Goal: Information Seeking & Learning: Learn about a topic

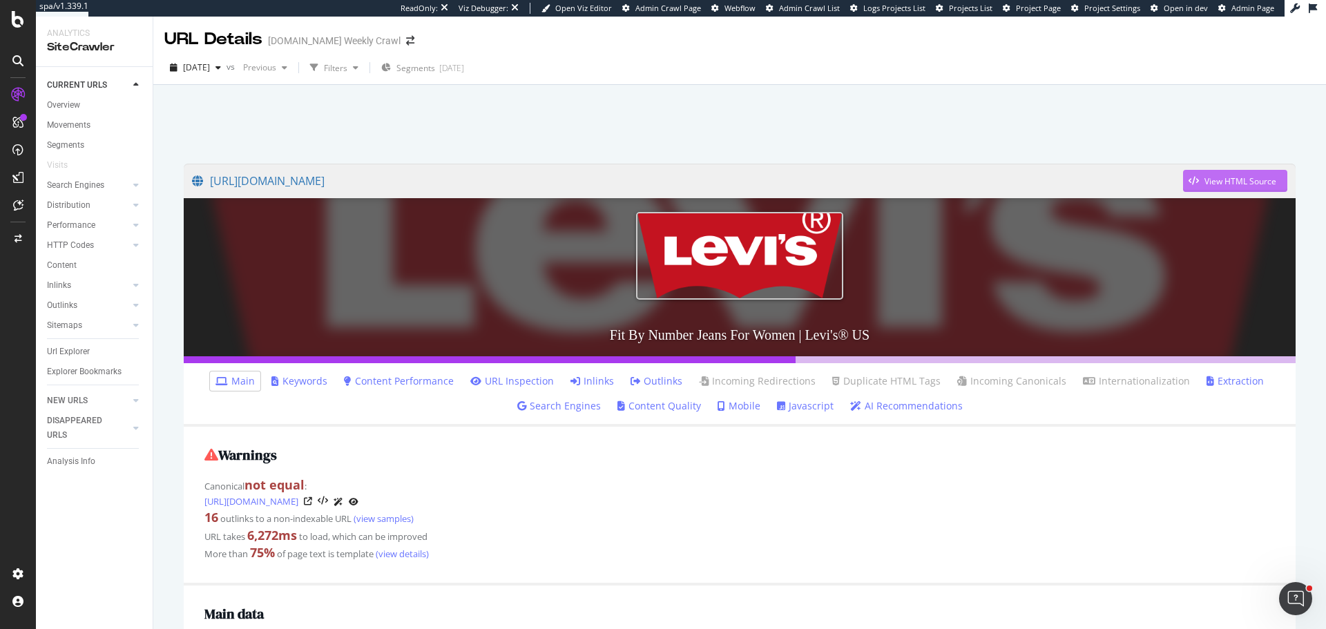
click at [1216, 178] on div "View HTML Source" at bounding box center [1241, 181] width 72 height 12
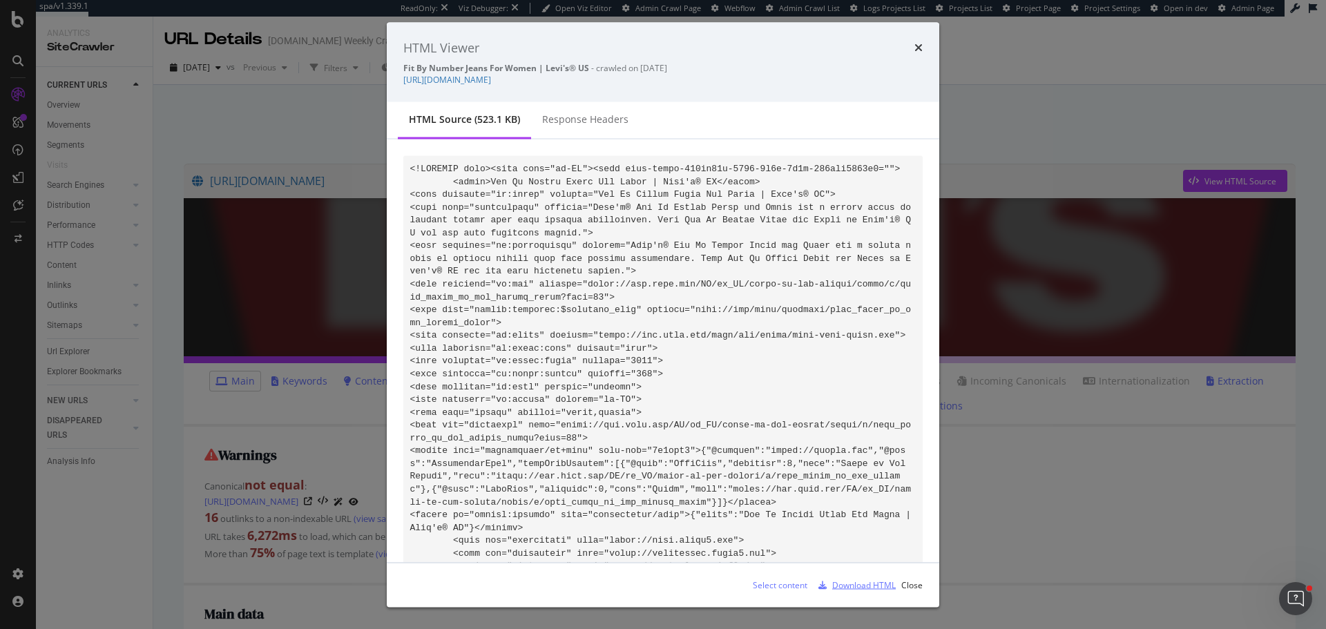
click at [865, 582] on div "Download HTML" at bounding box center [864, 585] width 64 height 12
click at [919, 48] on icon "times" at bounding box center [918, 47] width 8 height 11
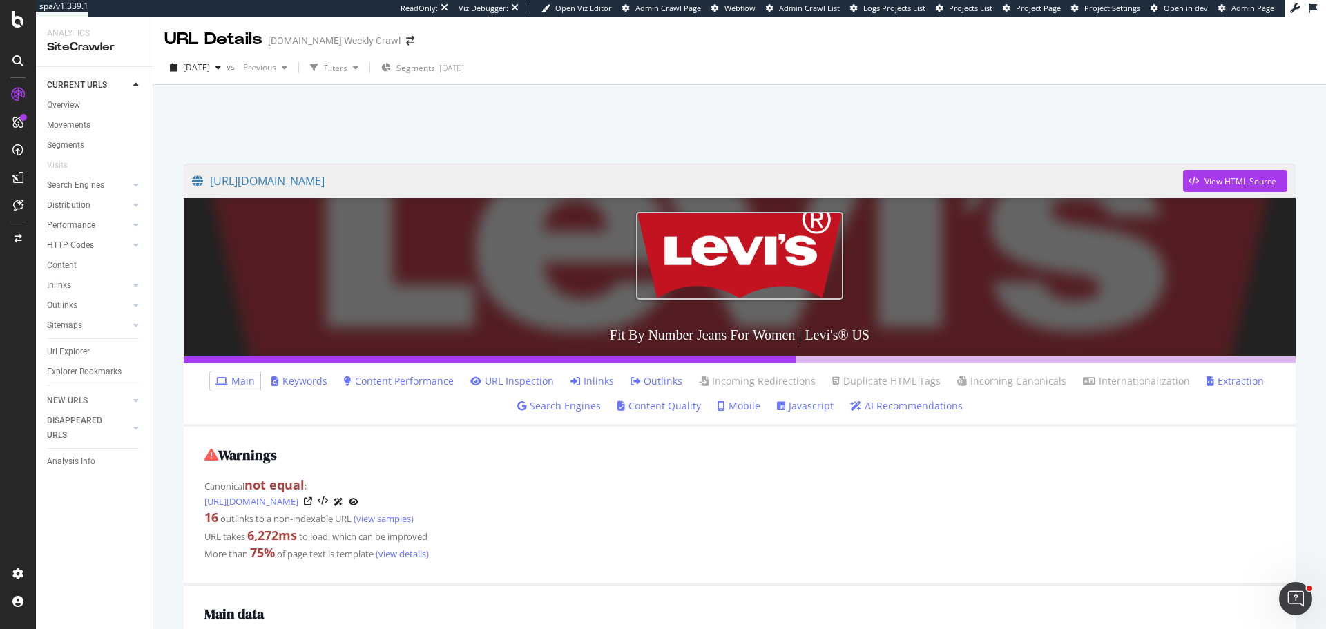
click at [664, 385] on link "Outlinks" at bounding box center [657, 381] width 52 height 14
click at [298, 499] on link "[URL][DOMAIN_NAME]" at bounding box center [251, 502] width 94 height 14
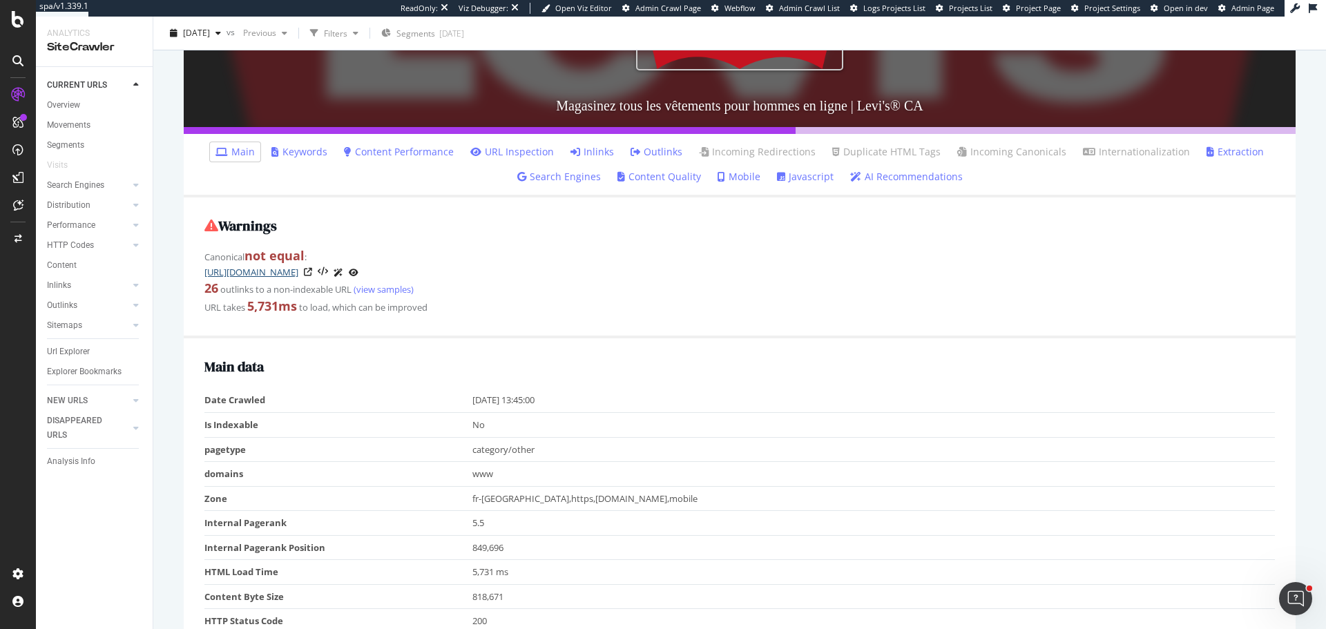
scroll to position [69, 0]
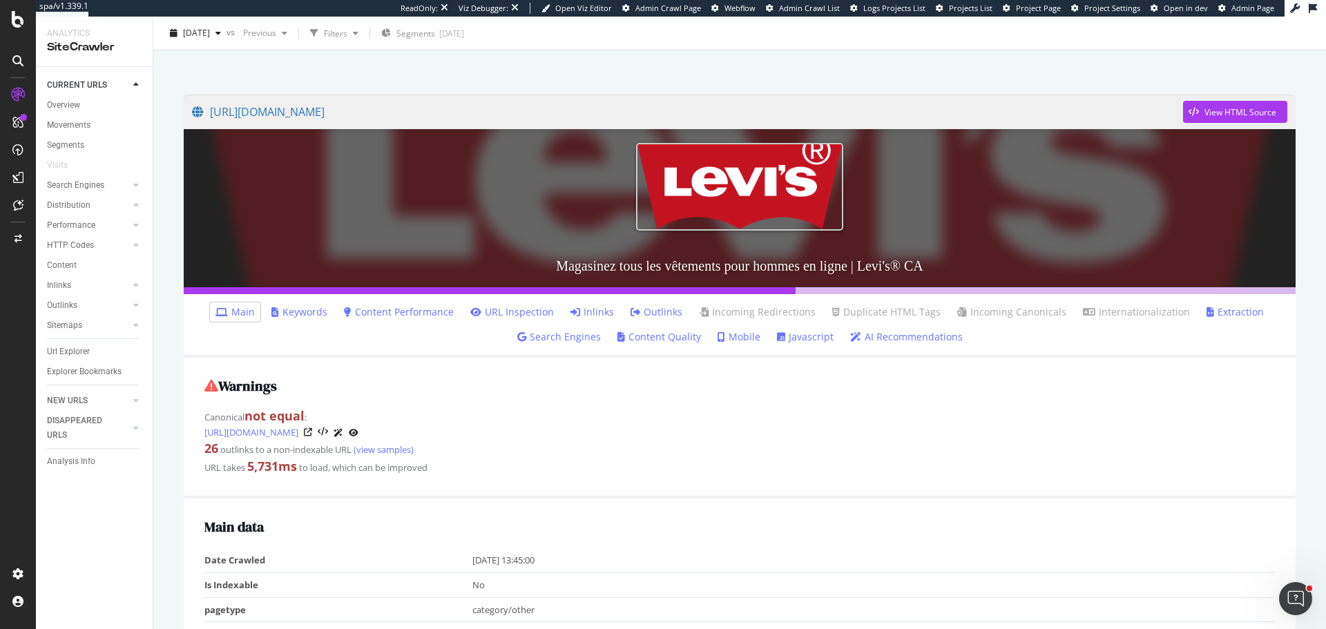
click at [589, 306] on link "Inlinks" at bounding box center [593, 312] width 44 height 14
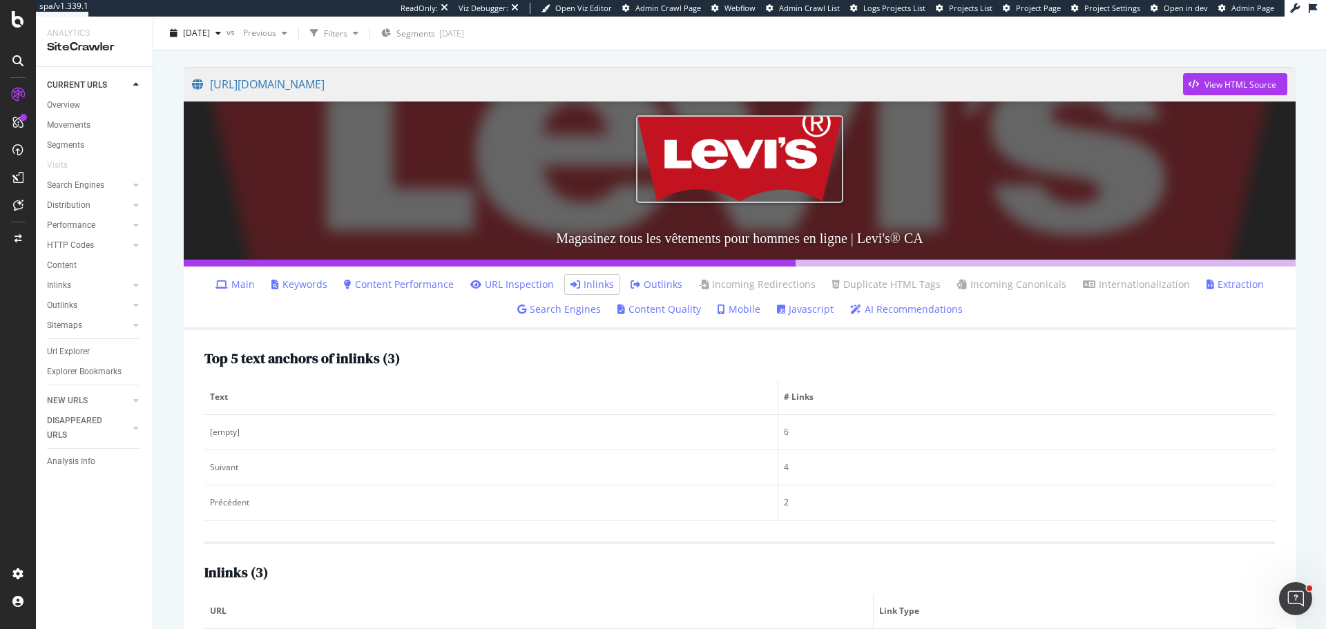
scroll to position [243, 0]
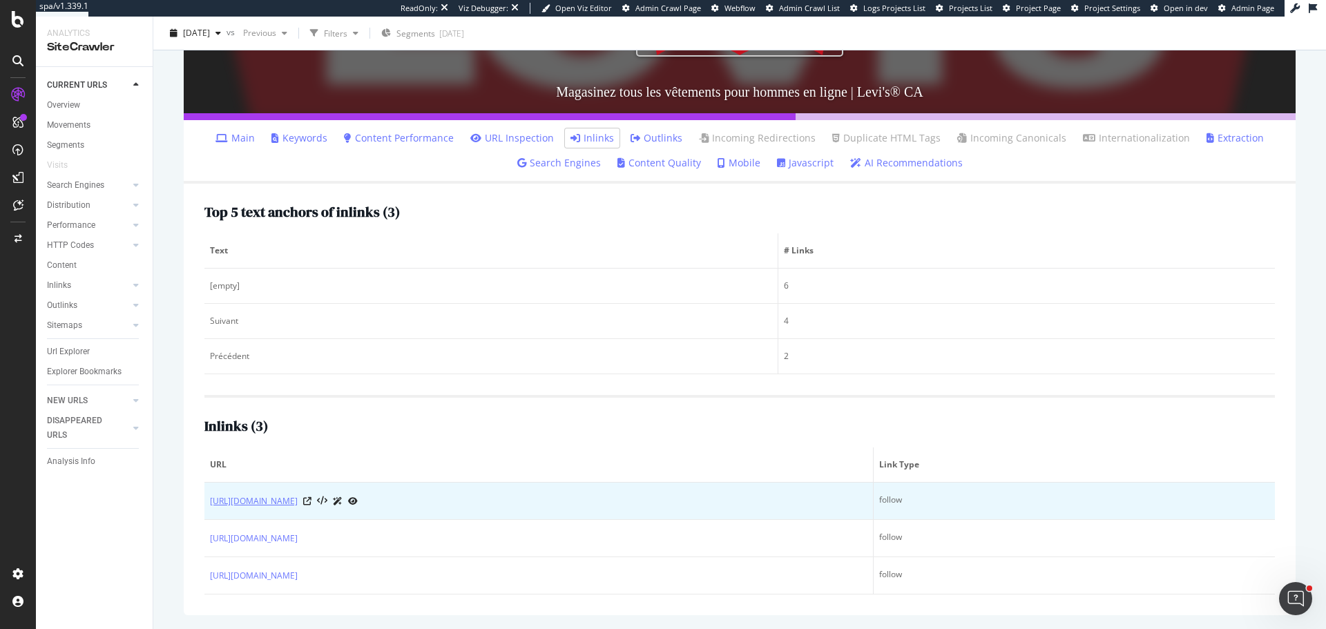
click at [298, 497] on link "https://www.levi.com/CA/fr_CA/vetements%2Fhomme/c/levi_clothing_men?page=96" at bounding box center [254, 502] width 88 height 14
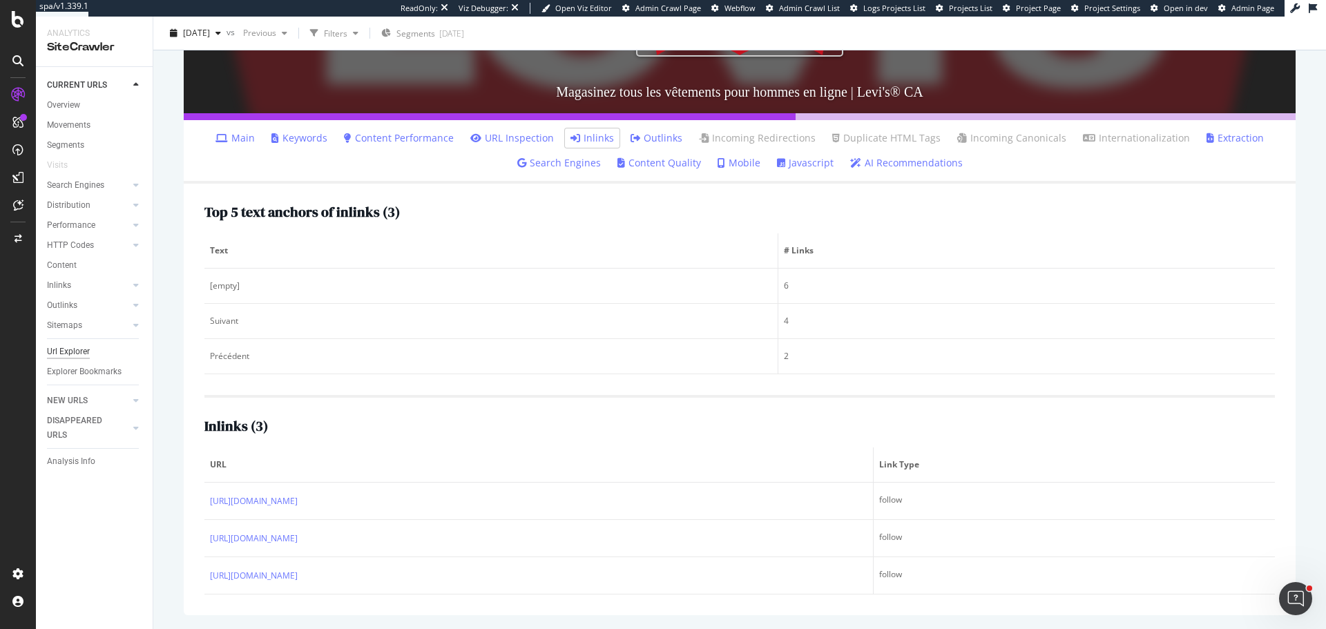
click at [78, 352] on div "Url Explorer" at bounding box center [68, 352] width 43 height 15
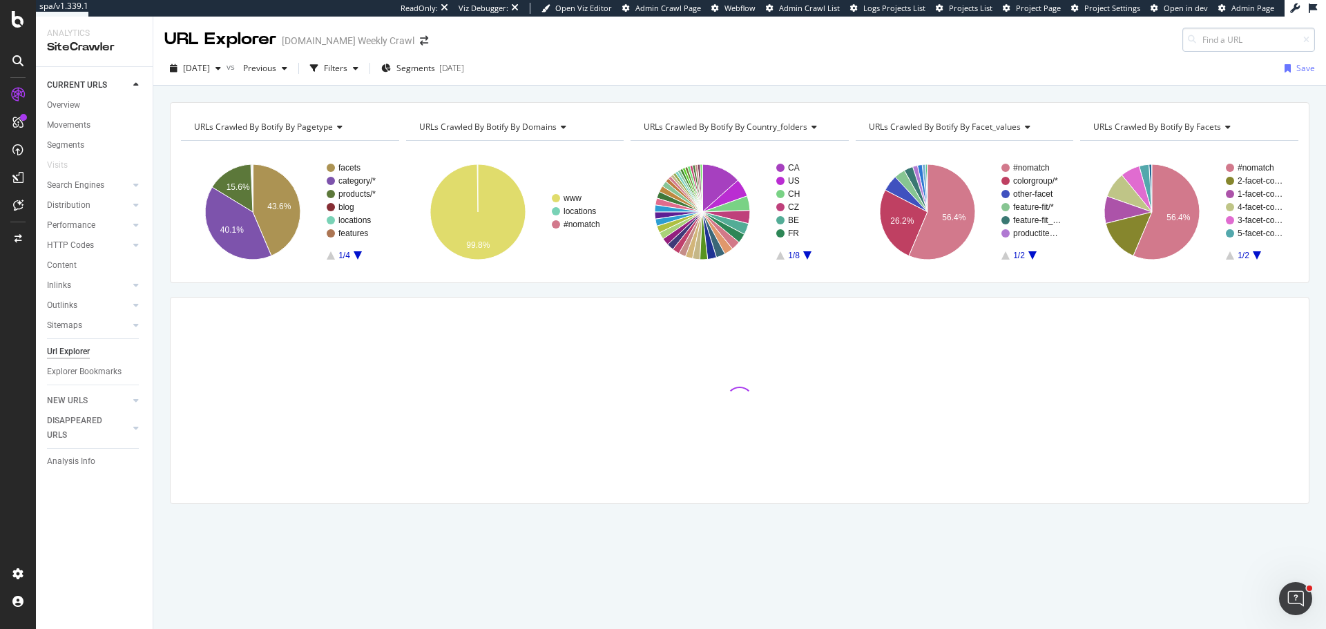
click at [1238, 43] on input at bounding box center [1248, 40] width 133 height 24
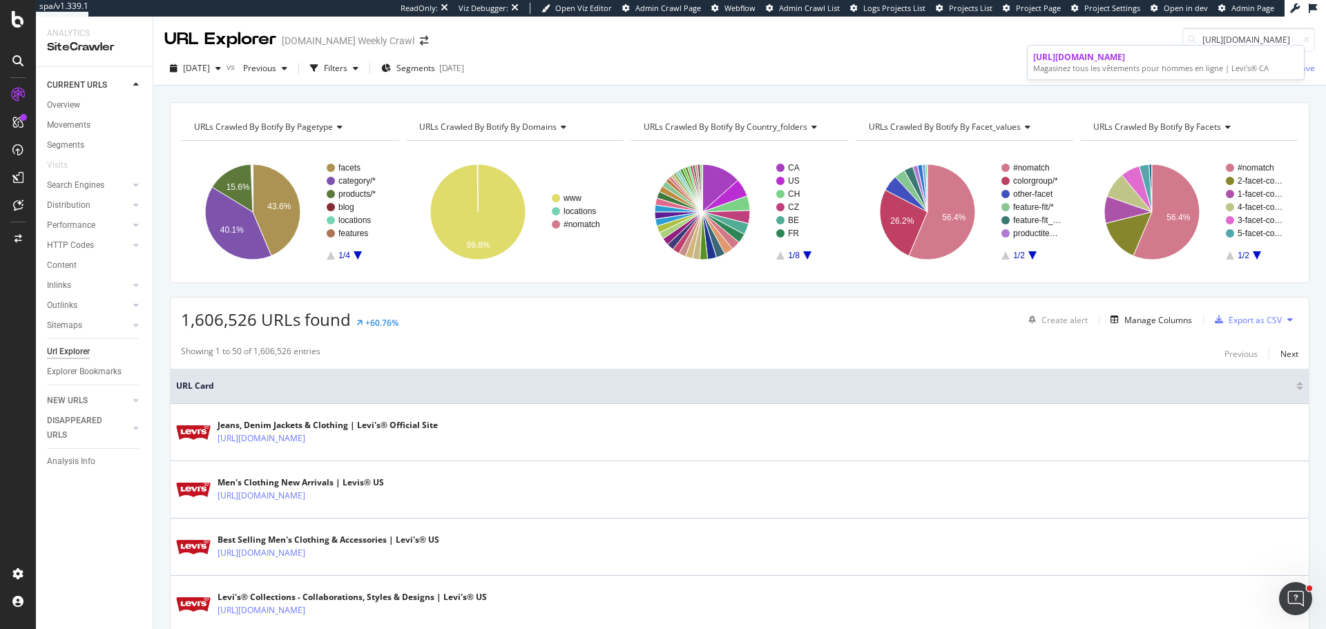
scroll to position [0, 192]
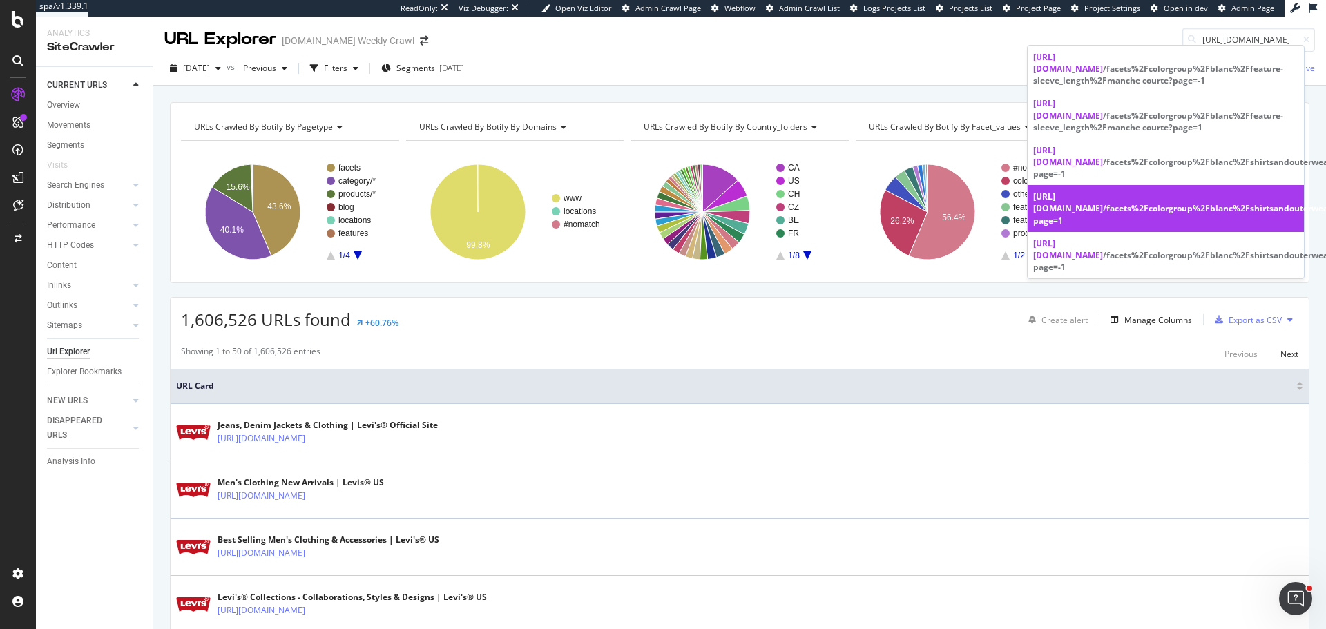
type input "https://www.levi.com/CA/fr_CA/vetements%2Fhomme/c/levi_clothing_men"
click at [1103, 191] on span "https://www.levi.com/CA/fr_CA/vetements%2Fhomme/c/levi_clothing_men" at bounding box center [1068, 202] width 70 height 23
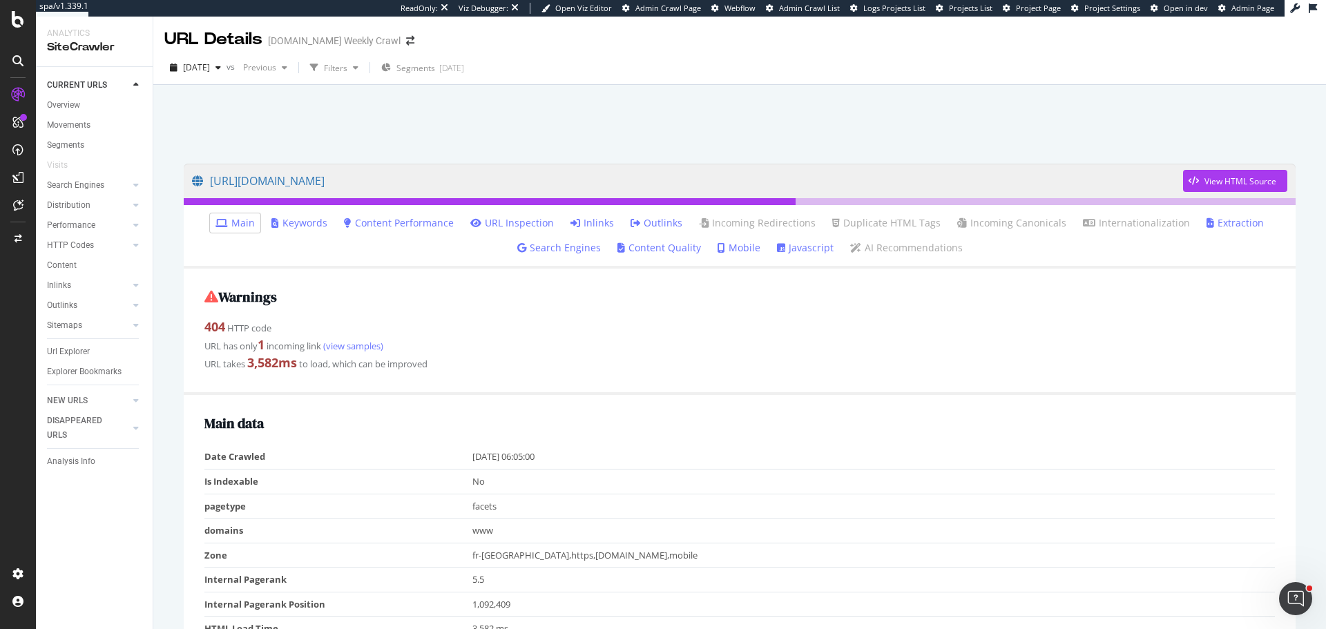
click at [651, 221] on link "Outlinks" at bounding box center [657, 223] width 52 height 14
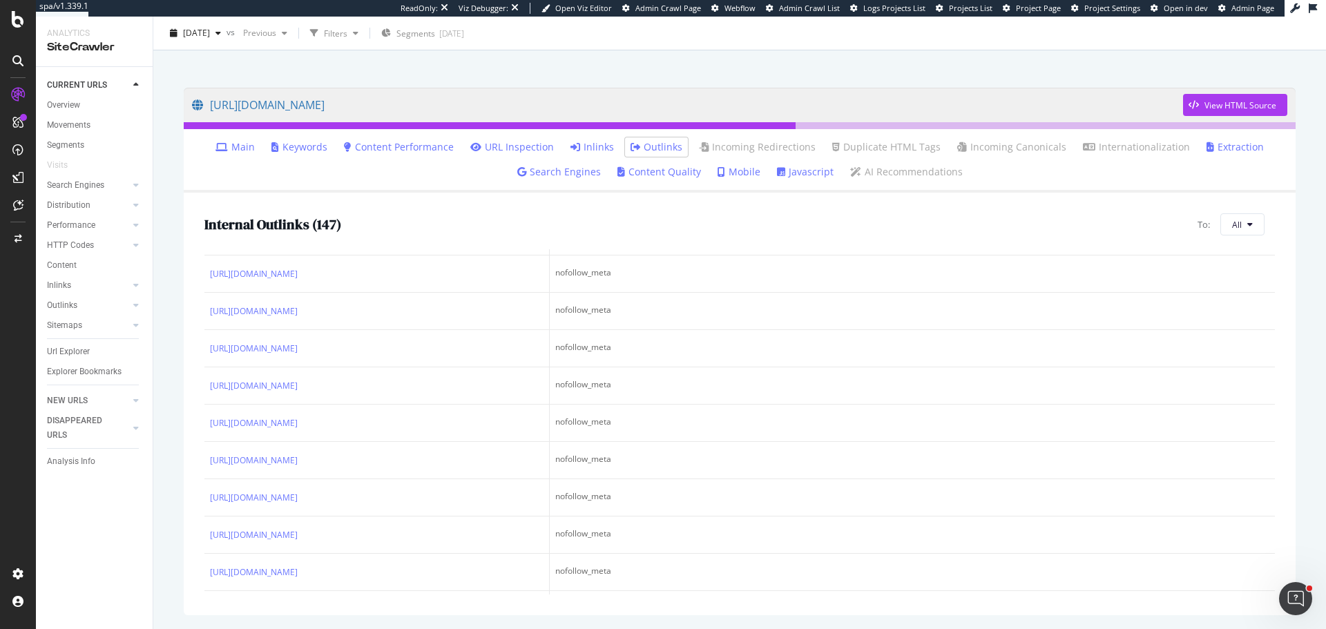
scroll to position [4219, 0]
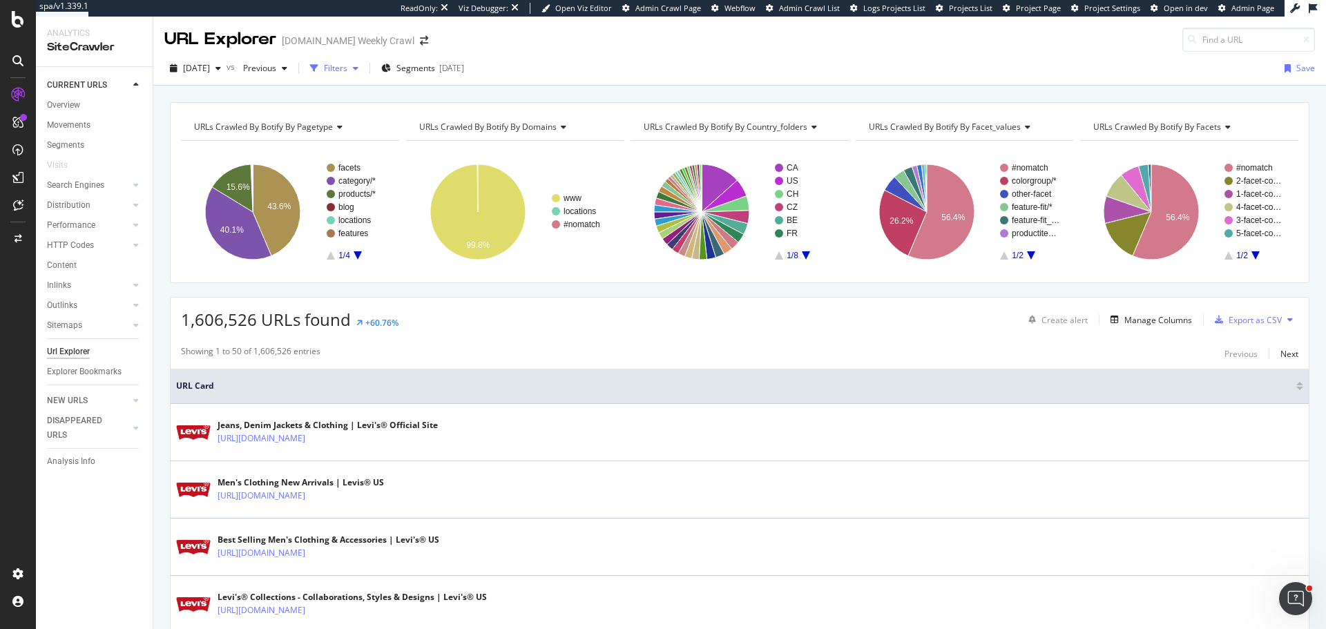
click at [347, 71] on div "Filters" at bounding box center [335, 68] width 23 height 12
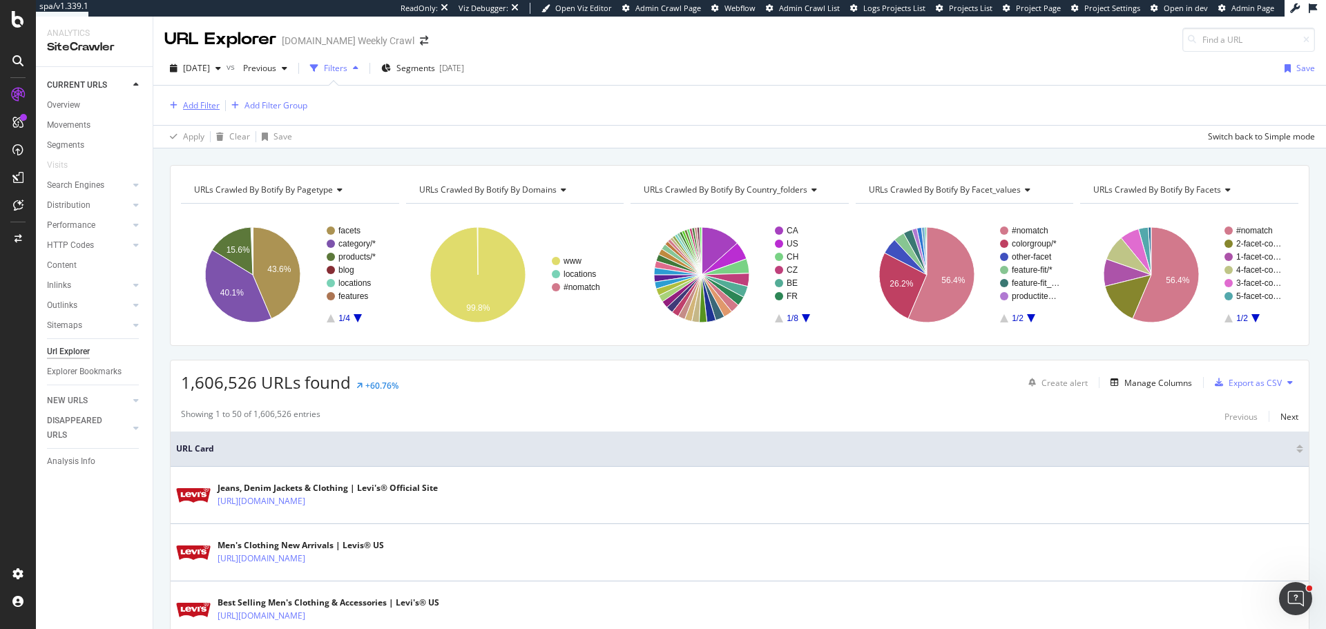
click at [199, 108] on div "Add Filter" at bounding box center [201, 105] width 37 height 12
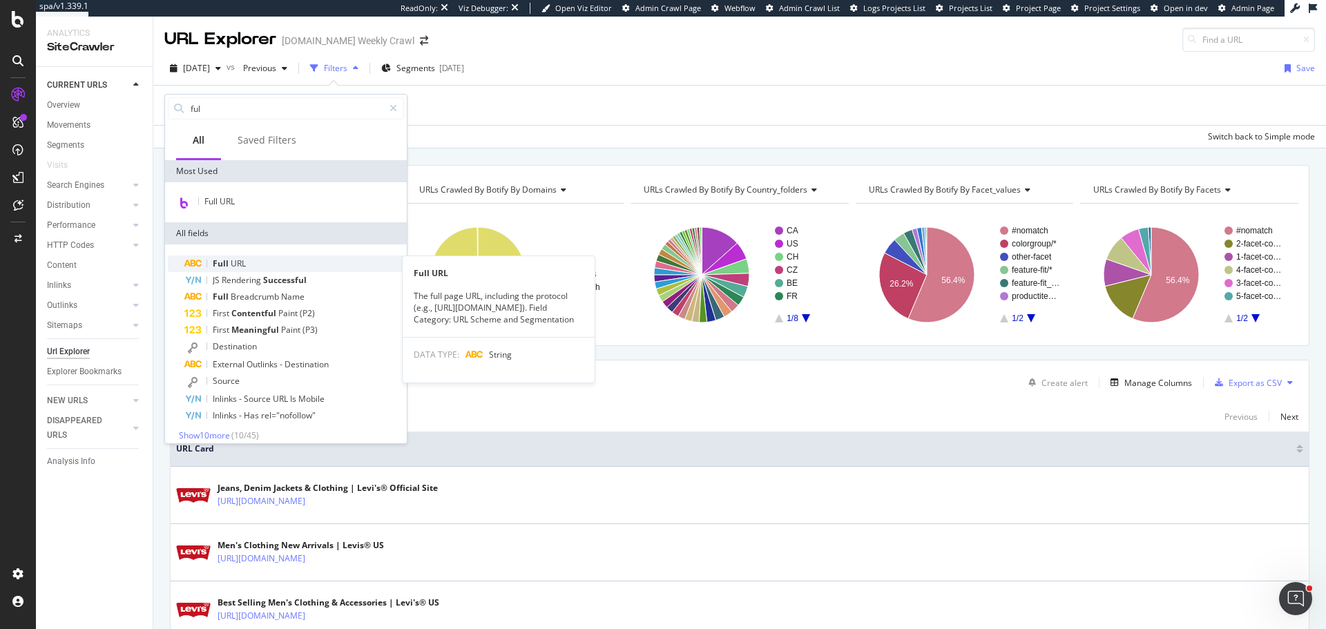
type input "ful"
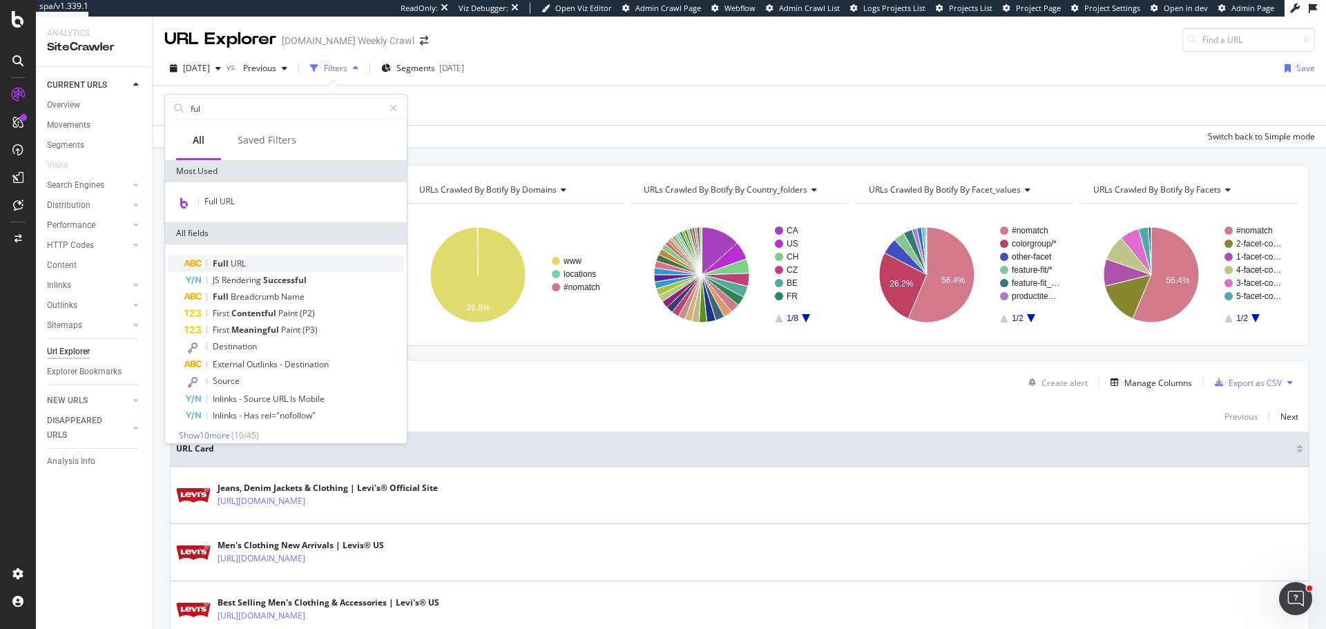
click at [319, 262] on div "Full URL" at bounding box center [294, 264] width 220 height 17
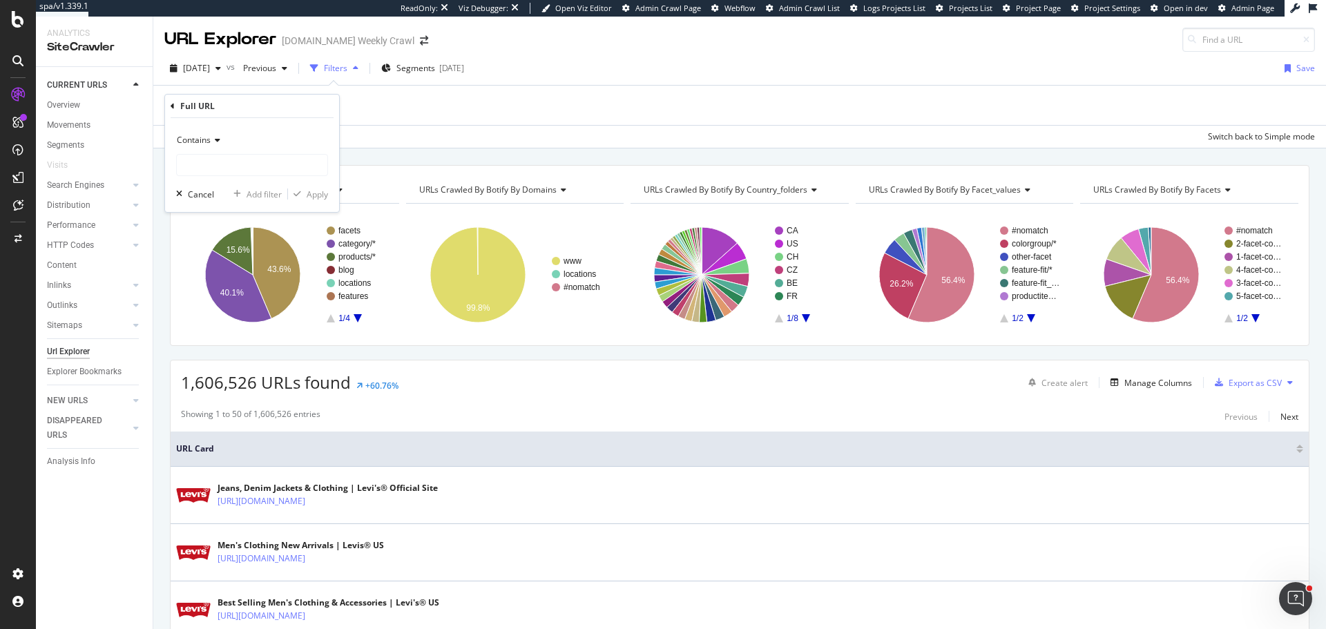
click at [211, 148] on div "Contains" at bounding box center [252, 140] width 152 height 22
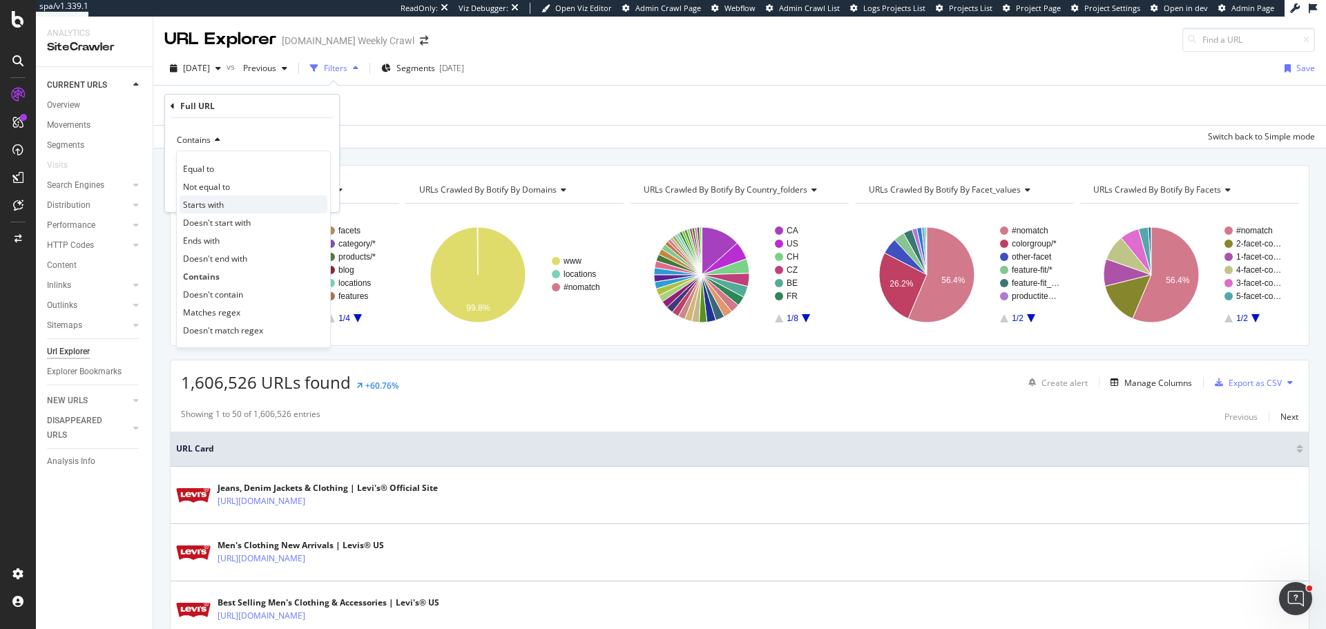
click at [222, 209] on span "Starts with" at bounding box center [203, 205] width 41 height 12
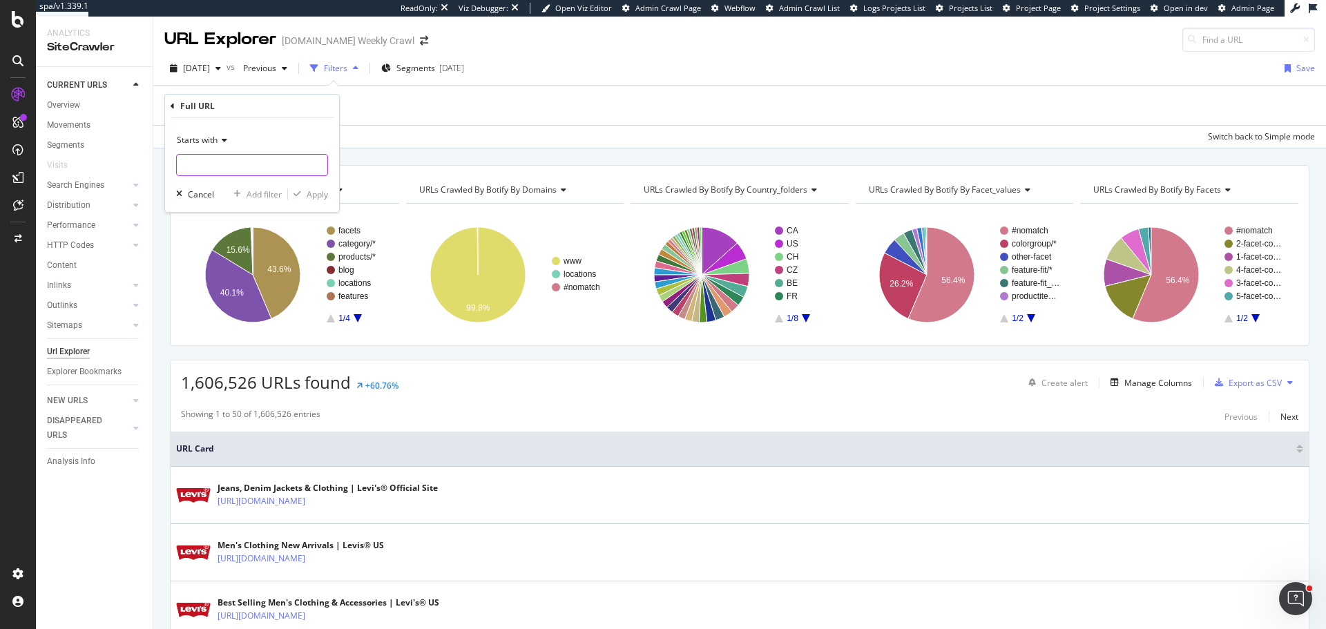
click at [229, 164] on input "text" at bounding box center [252, 165] width 151 height 22
paste input "https://www.levi.com/CA/fr_CA/vetements%2Fhomme/c/levi_clothing_men?page=96"
type input "https://www.levi.com/CA/fr_CA/vetements%2Fhomme/c/levi_clothing_men"
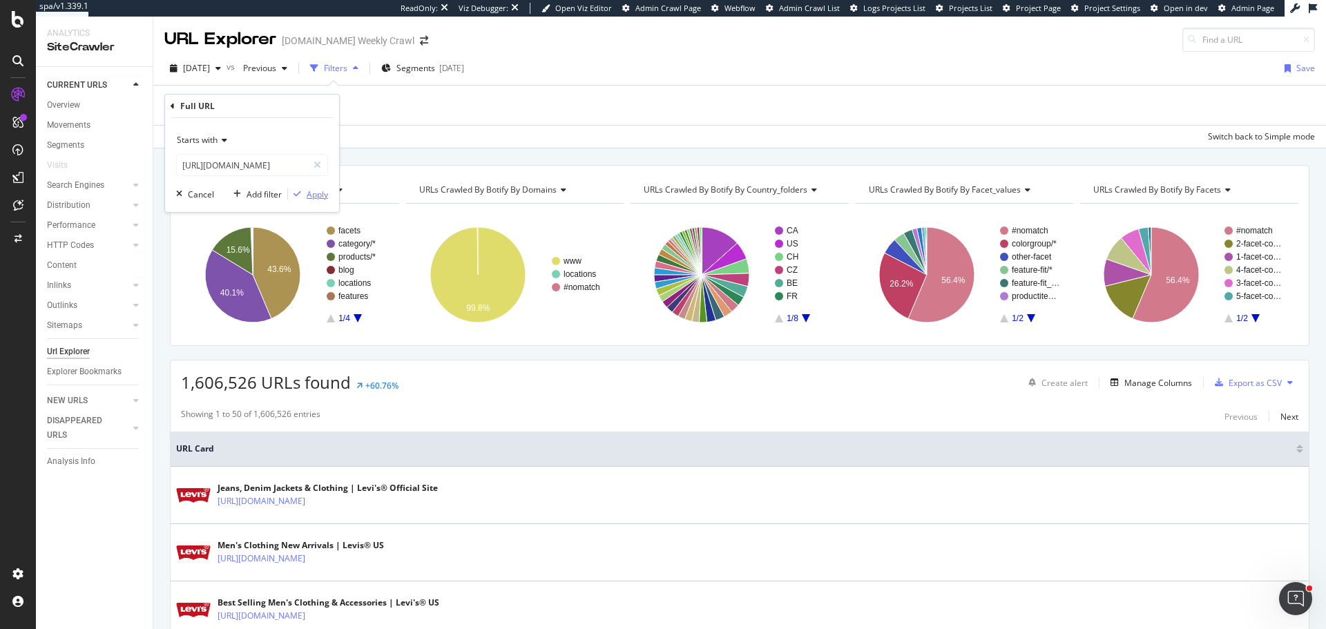
click at [317, 194] on div "Apply" at bounding box center [317, 195] width 21 height 12
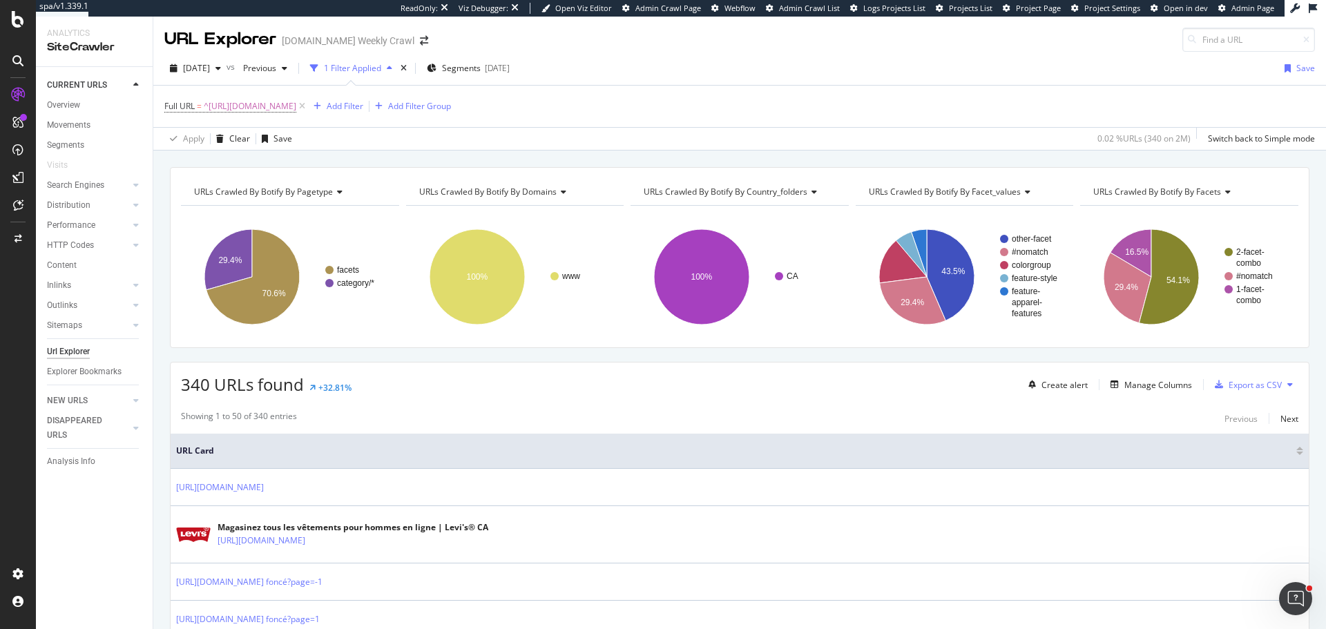
click at [498, 191] on span "URLs Crawled By Botify By domains" at bounding box center [487, 192] width 137 height 12
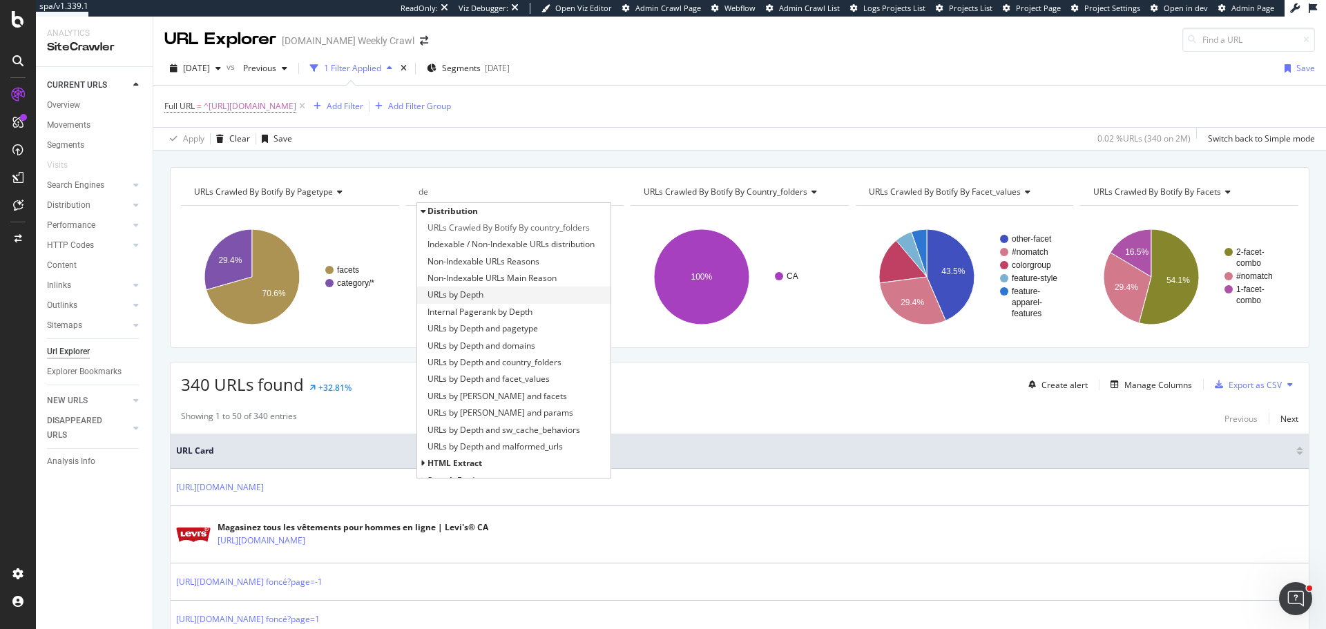
type input "de"
click at [530, 294] on div "URLs by Depth" at bounding box center [514, 295] width 194 height 17
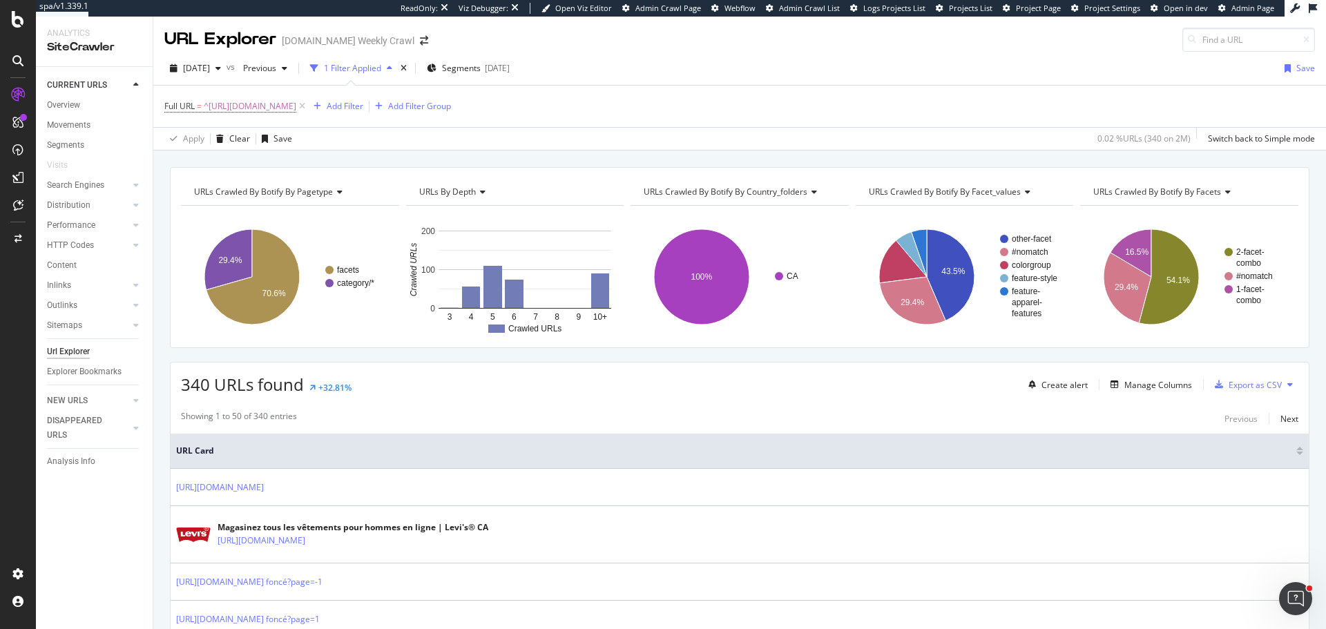
click at [447, 312] on text "3" at bounding box center [449, 317] width 5 height 10
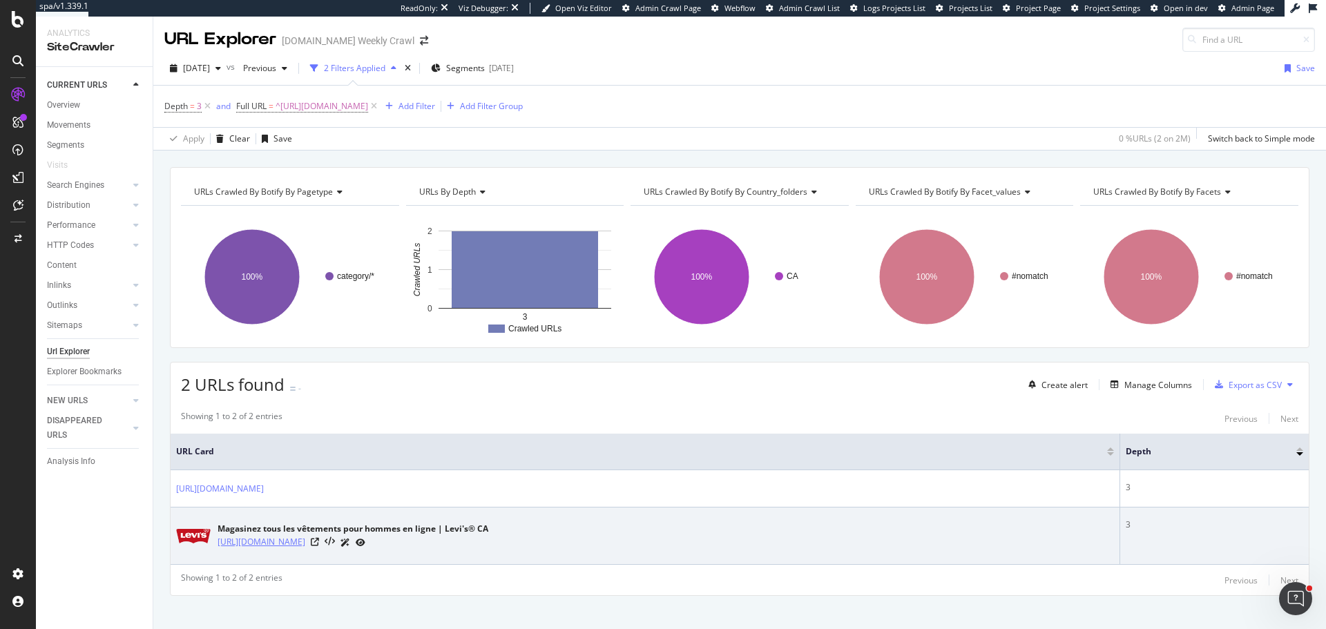
click at [305, 543] on link "https://www.levi.com/CA/fr_CA/vetements%2Fhomme/c/levi_clothing_men?page=1" at bounding box center [262, 542] width 88 height 14
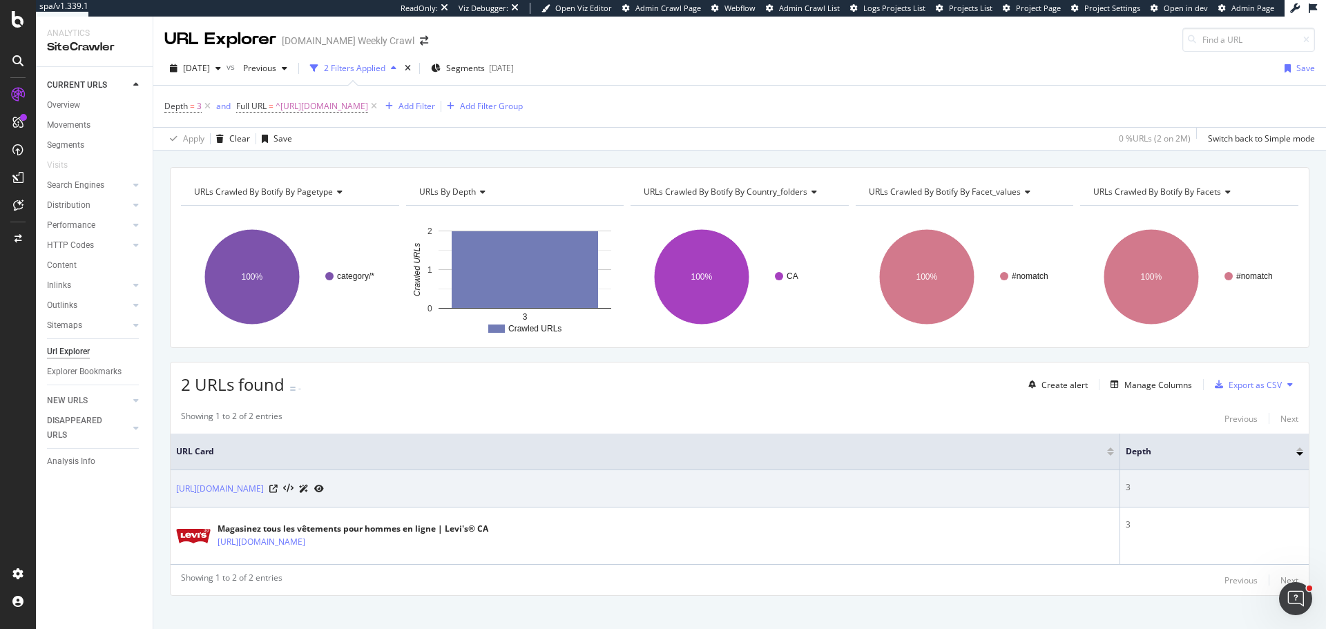
click at [460, 481] on td "https://www.levi.com/CA/fr_CA/vetements%2Fhomme/c/levi_clothing_men?page=-1" at bounding box center [646, 488] width 950 height 37
click at [264, 483] on link "https://www.levi.com/CA/fr_CA/vetements%2Fhomme/c/levi_clothing_men?page=-1" at bounding box center [220, 489] width 88 height 14
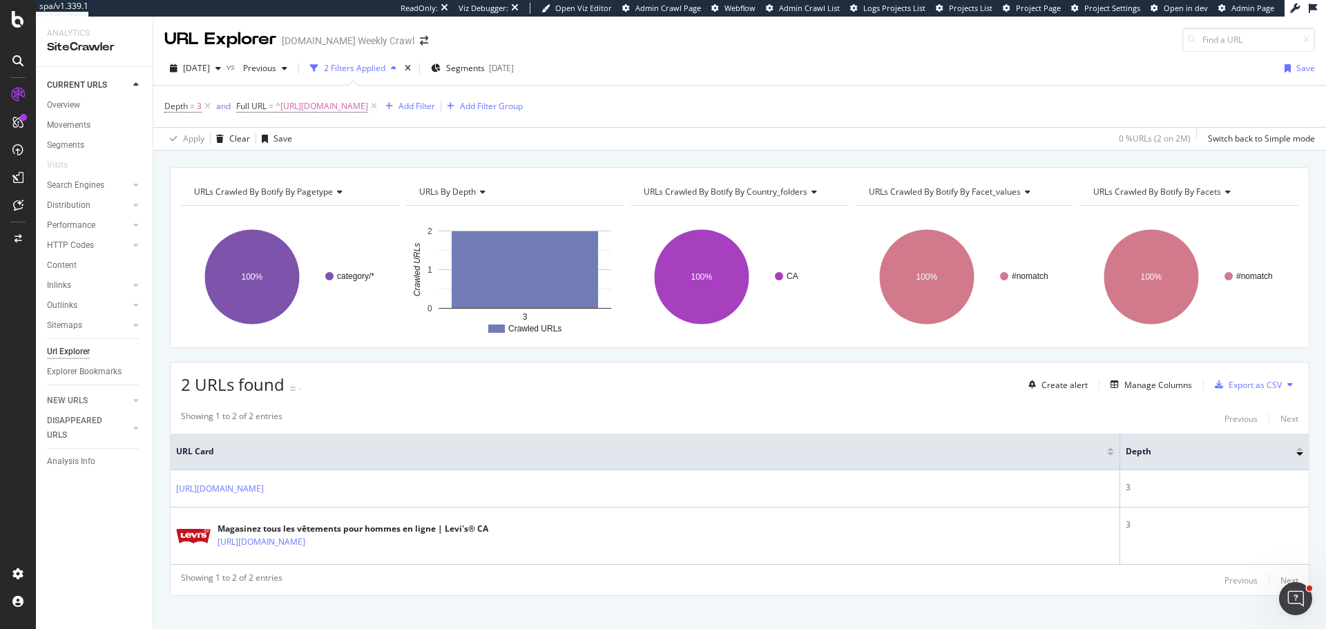
drag, startPoint x: 425, startPoint y: 102, endPoint x: 365, endPoint y: 125, distance: 64.3
click at [365, 124] on div "Depth = 3 and Full URL = ^https://www.levi.com/CA/fr_CA/vetements%2Fhomme/c/lev…" at bounding box center [739, 106] width 1151 height 41
click at [368, 107] on span "^https://www.levi.com/CA/fr_CA/vetements%2Fhomme/c/levi_clothing_men.*$" at bounding box center [322, 106] width 93 height 19
click at [322, 166] on input "https://www.levi.com/CA/fr_CA/vetements%2Fhomme/c/levi_clothing_men" at bounding box center [314, 164] width 131 height 22
click at [523, 115] on div "Depth = 3 and Full URL = ^https://www.levi.com/CA/fr_CA/vetements%2Fhomme/c/lev…" at bounding box center [343, 106] width 358 height 19
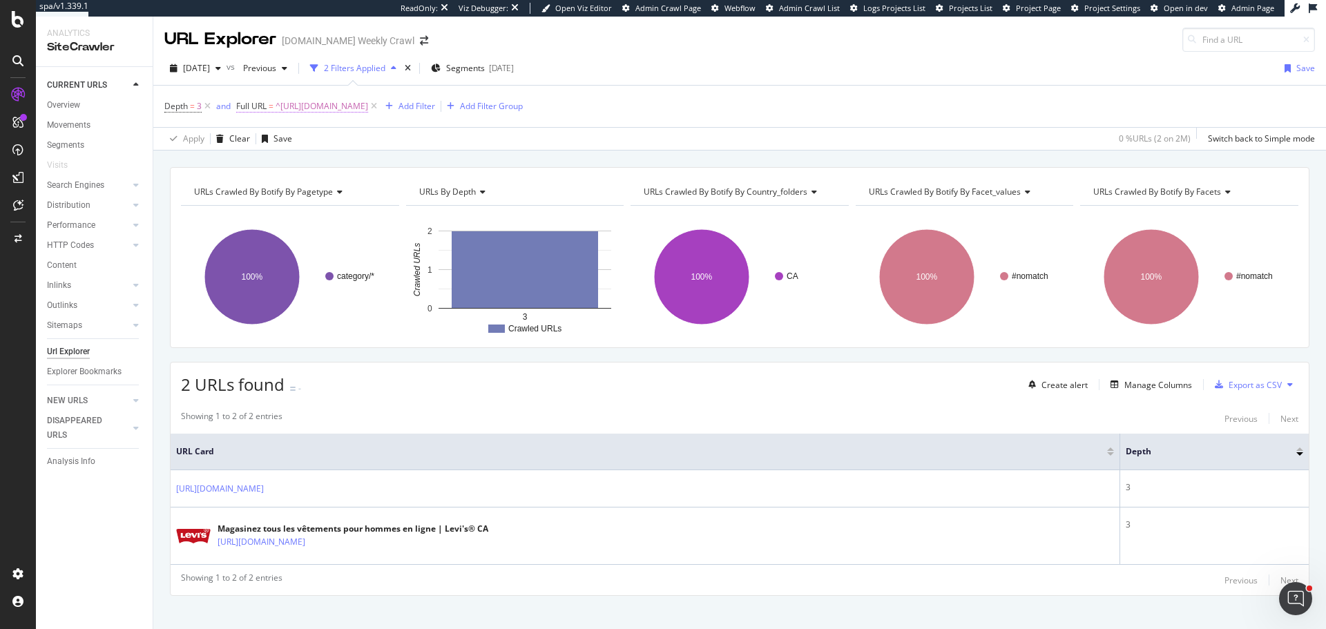
click at [368, 107] on span "^https://www.levi.com/CA/fr_CA/vetements%2Fhomme/c/levi_clothing_men.*$" at bounding box center [322, 106] width 93 height 19
click at [365, 161] on input "https://www.levi.com/CA/fr_CA/vetements%2Fhomme/c/levi_clothing_men" at bounding box center [314, 164] width 131 height 22
click at [288, 140] on span "Starts with" at bounding box center [269, 139] width 41 height 12
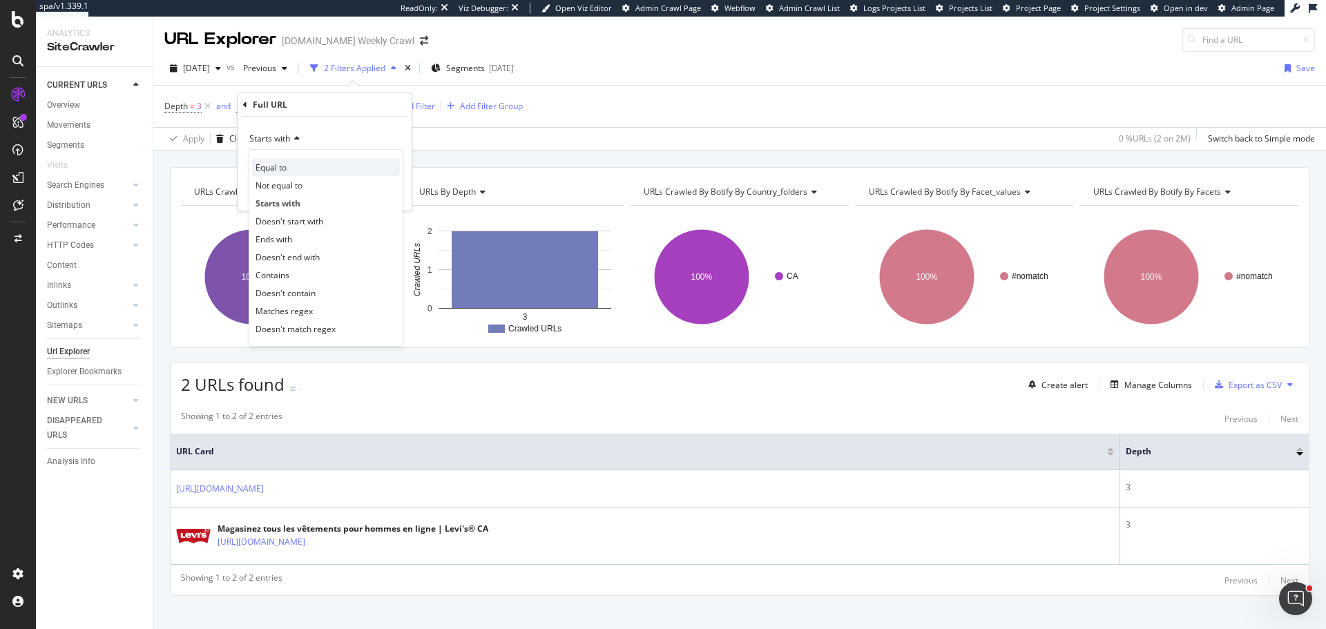
click at [290, 163] on div "Equal to" at bounding box center [326, 167] width 148 height 18
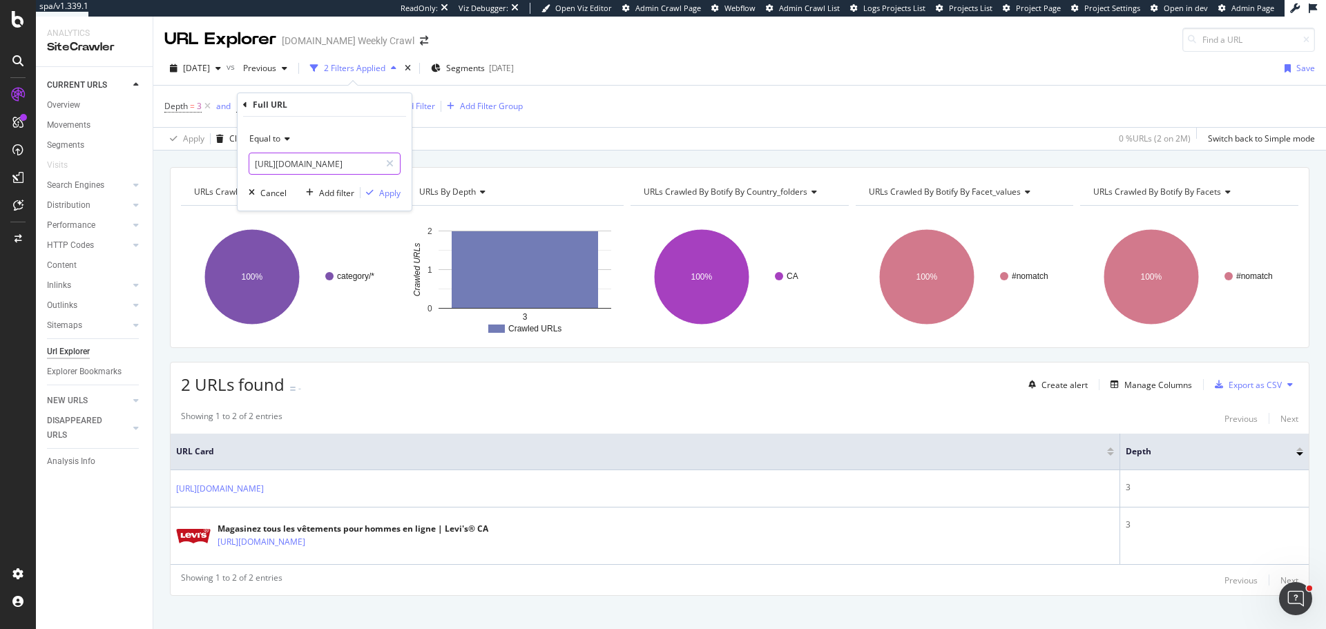
click at [356, 160] on input "https://www.levi.com/CA/fr_CA/vetements%2Fhomme/c/levi_clothing_men" at bounding box center [314, 164] width 131 height 22
click at [382, 192] on div "Apply" at bounding box center [389, 193] width 21 height 12
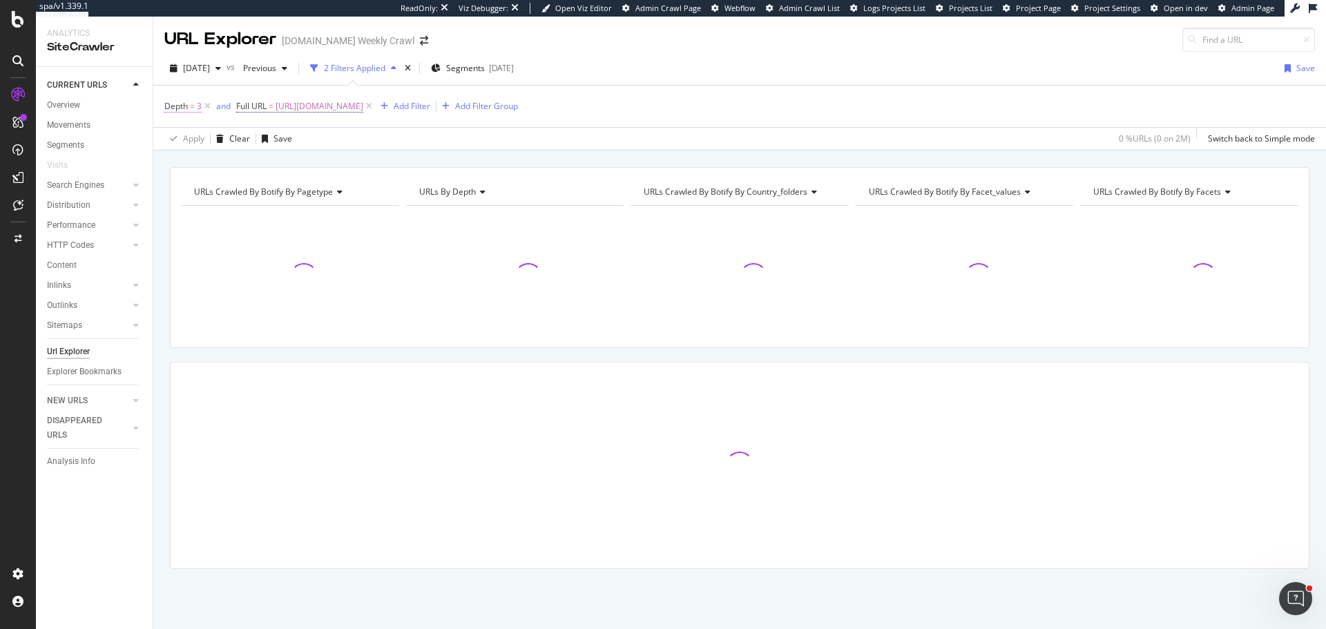
click at [208, 111] on icon at bounding box center [208, 106] width 12 height 14
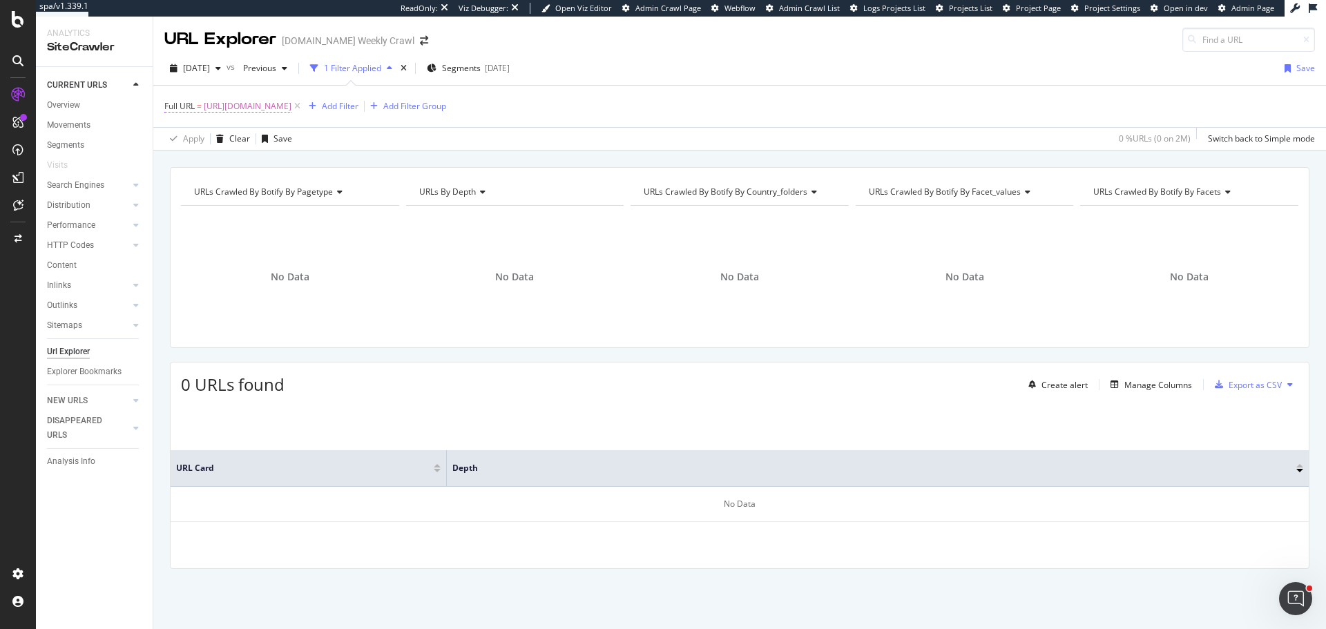
click at [291, 104] on span "https://www.levi.com/CA/fr_CA/vetements%2Fhomme/c/levi_clothing_men" at bounding box center [248, 106] width 88 height 19
click at [273, 162] on input "https://www.levi.com/CA/fr_CA/vetements%2Fhomme/c/levi_clothing_men" at bounding box center [242, 164] width 131 height 22
type input "https://www.levi.com/CA/fr_CA/vetements/homme/c/levi_clothing_men"
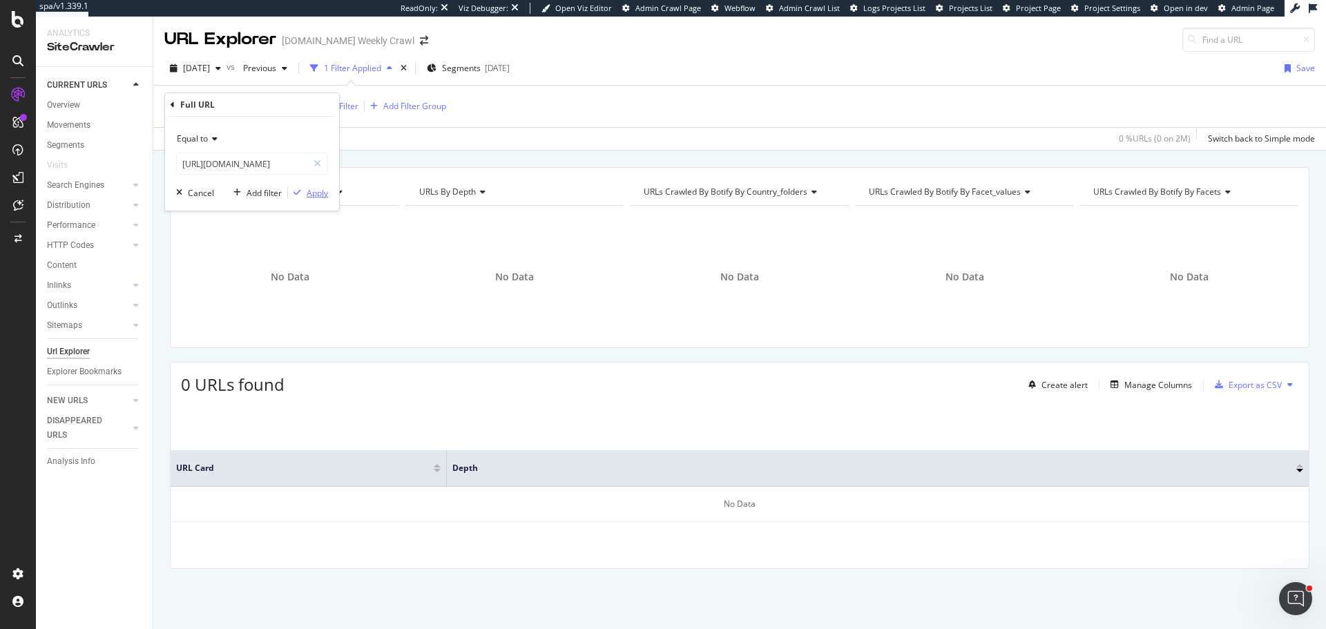
click at [316, 187] on div "Apply" at bounding box center [317, 193] width 21 height 12
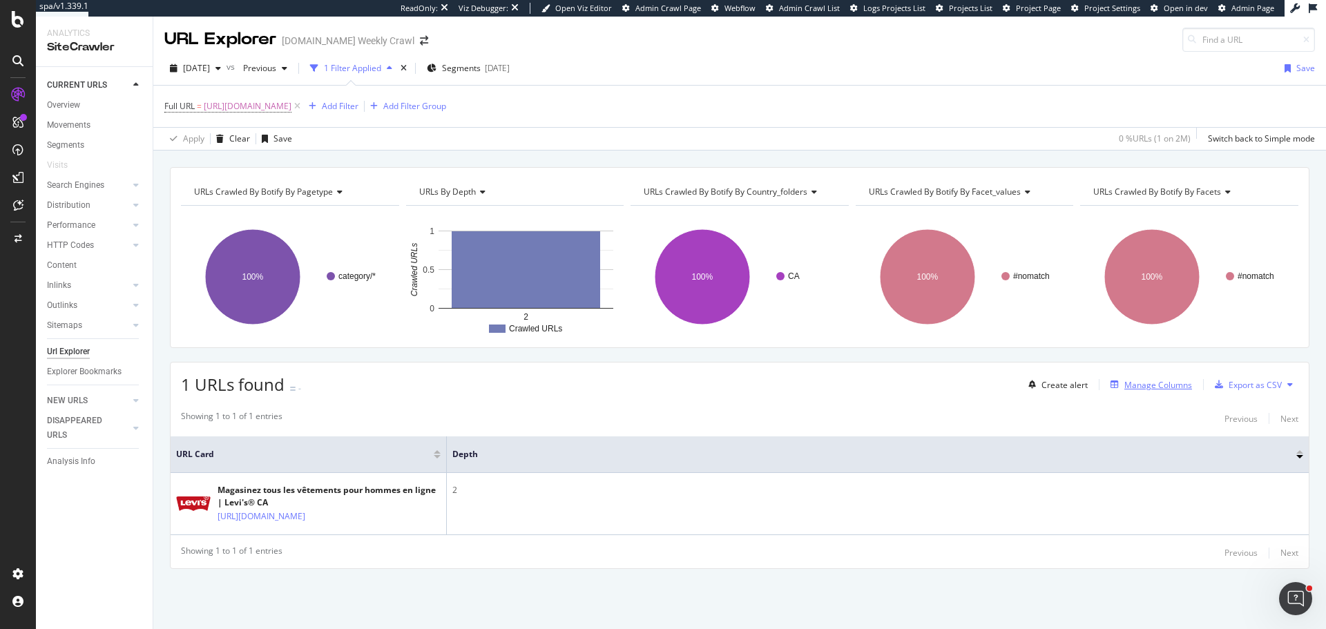
click at [1160, 378] on div "Manage Columns" at bounding box center [1148, 384] width 87 height 15
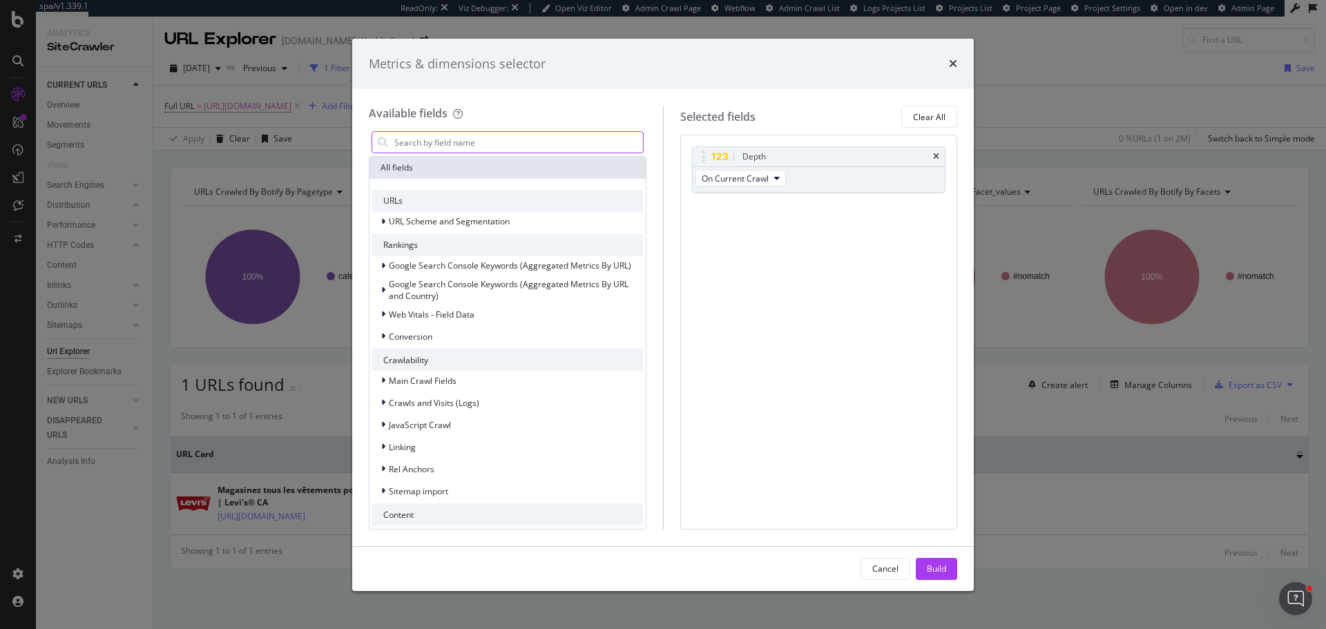
click at [416, 132] on input "modal" at bounding box center [518, 142] width 250 height 21
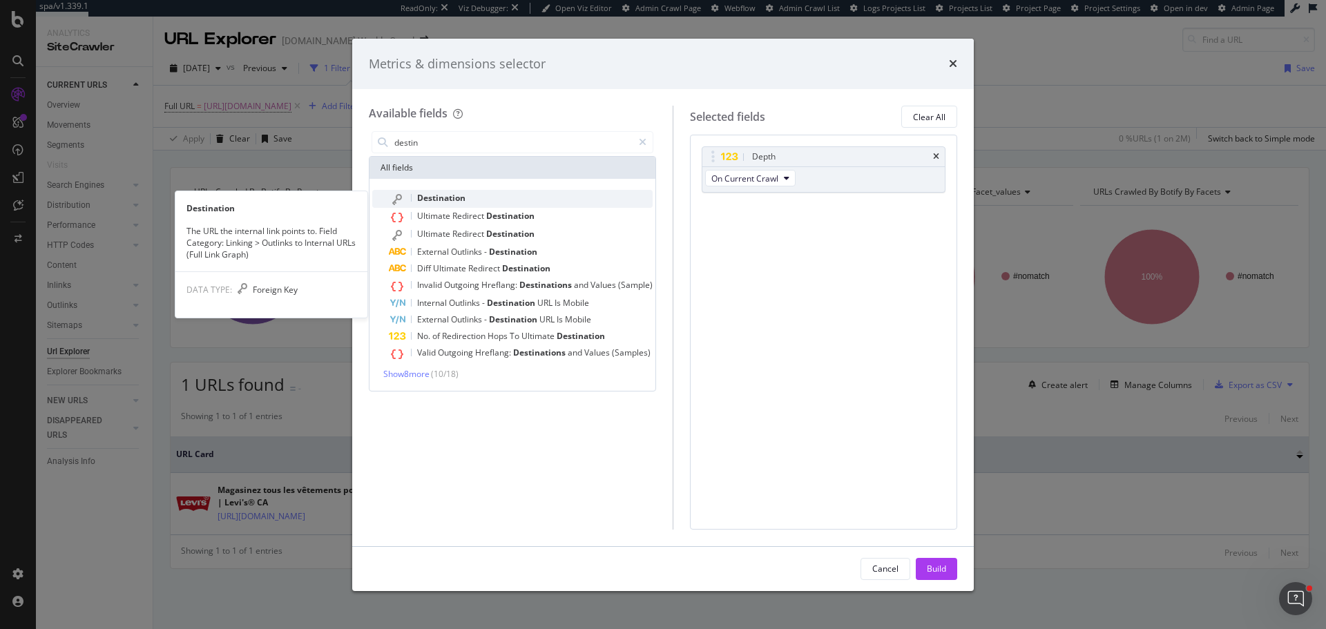
click at [459, 190] on div "Destination" at bounding box center [521, 199] width 264 height 18
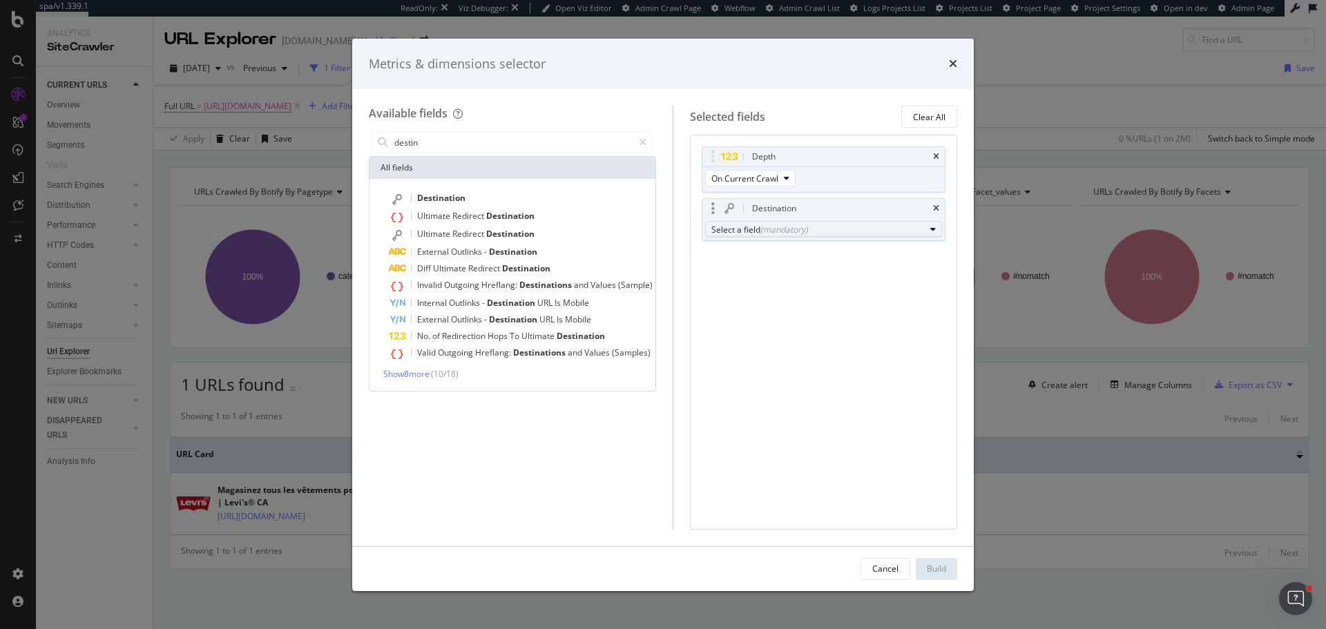
click at [773, 231] on div "(mandatory)" at bounding box center [784, 230] width 48 height 12
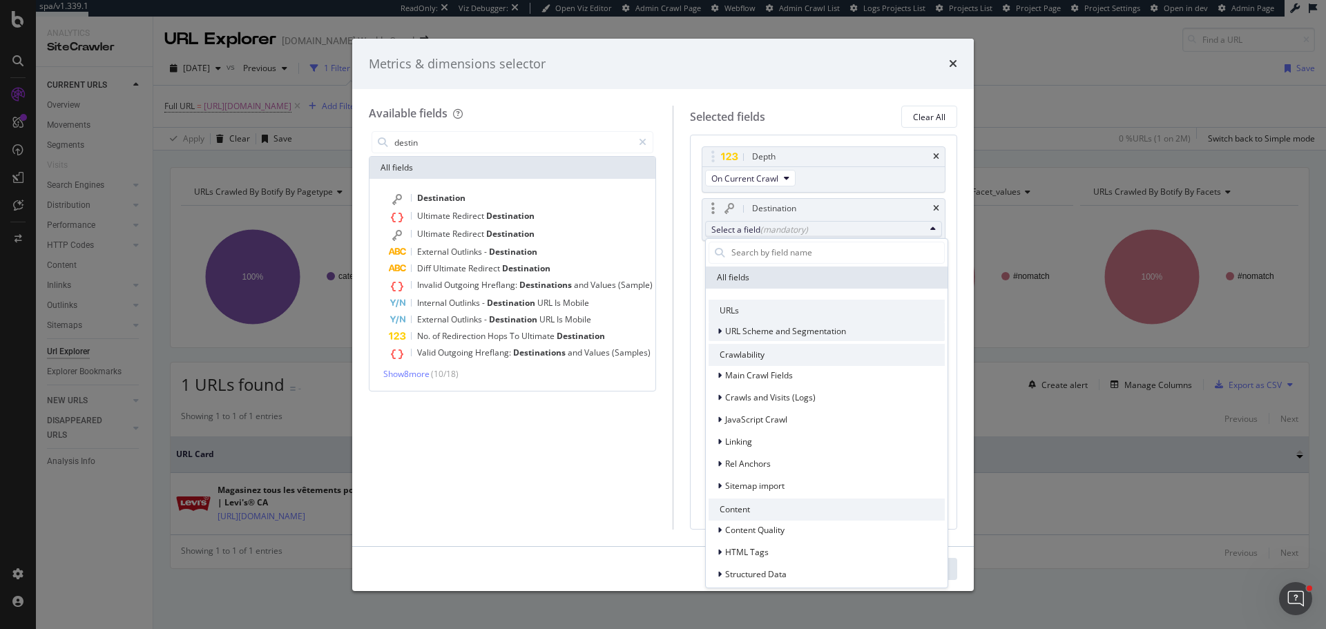
click at [763, 327] on span "URL Scheme and Segmentation" at bounding box center [785, 331] width 121 height 12
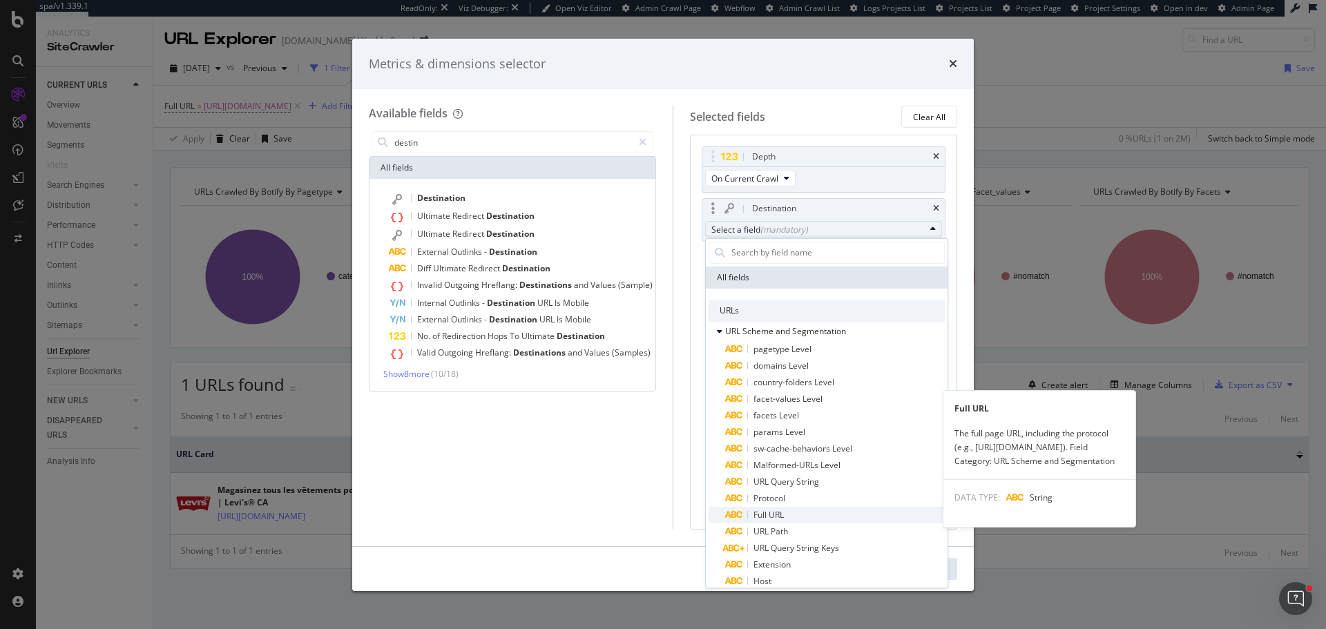
click at [784, 516] on span "Full URL" at bounding box center [769, 515] width 30 height 12
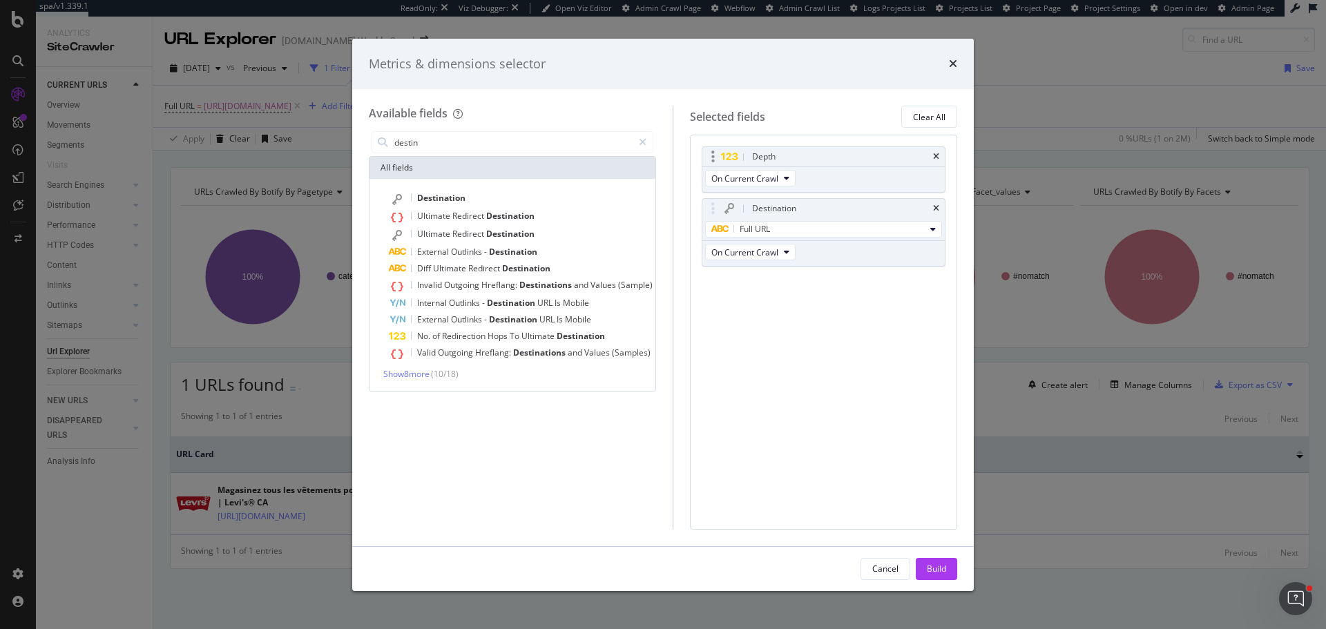
drag, startPoint x: 932, startPoint y: 157, endPoint x: 917, endPoint y: 157, distance: 15.2
click at [933, 157] on div "Depth" at bounding box center [823, 156] width 242 height 19
click at [597, 146] on input "destin" at bounding box center [513, 142] width 240 height 21
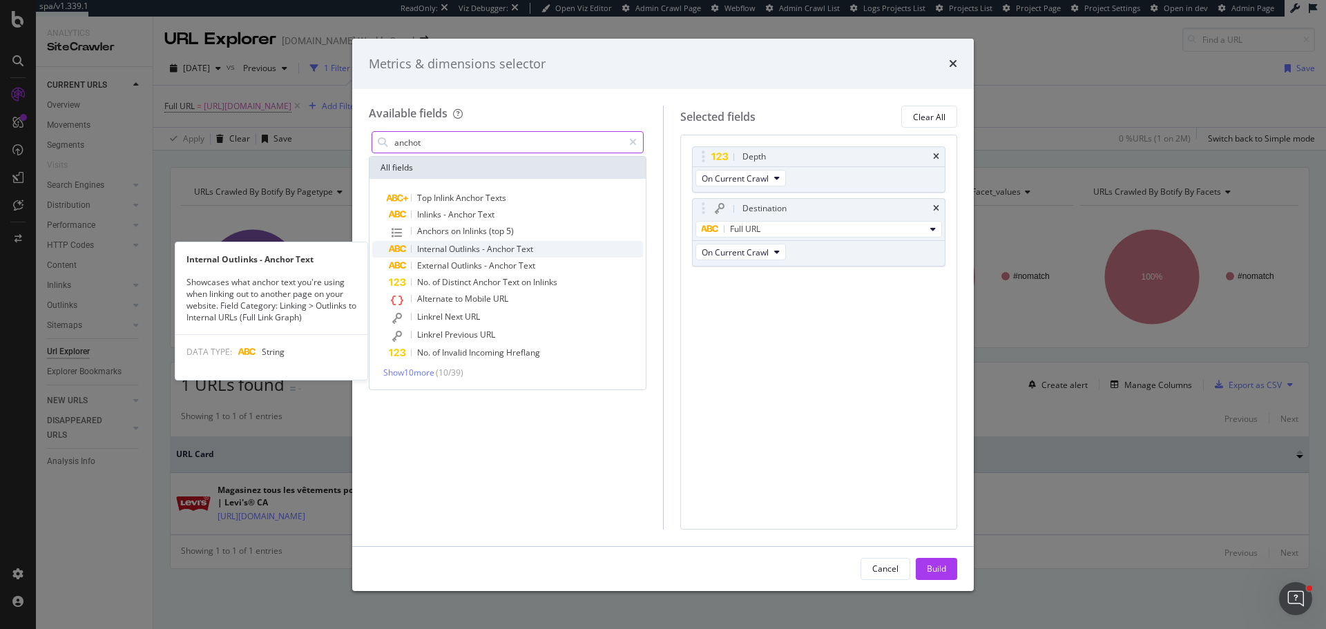
type input "anchot"
click at [550, 248] on div "Internal Outlinks - Anchor Text" at bounding box center [516, 249] width 254 height 17
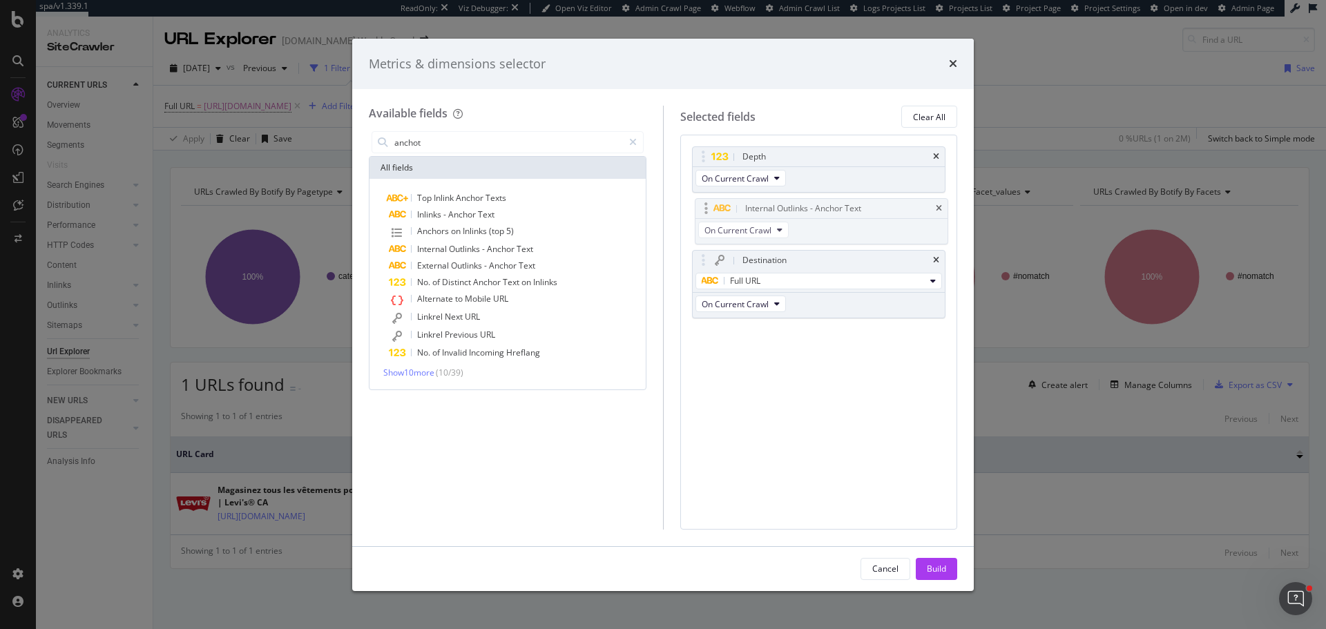
drag, startPoint x: 703, startPoint y: 283, endPoint x: 706, endPoint y: 209, distance: 74.0
click at [706, 209] on body "spa/v1.339.1 ReadOnly: Viz Debugger: Open Viz Editor Admin Crawl Page Webflow A…" at bounding box center [663, 314] width 1326 height 629
click at [939, 153] on icon "times" at bounding box center [936, 157] width 6 height 8
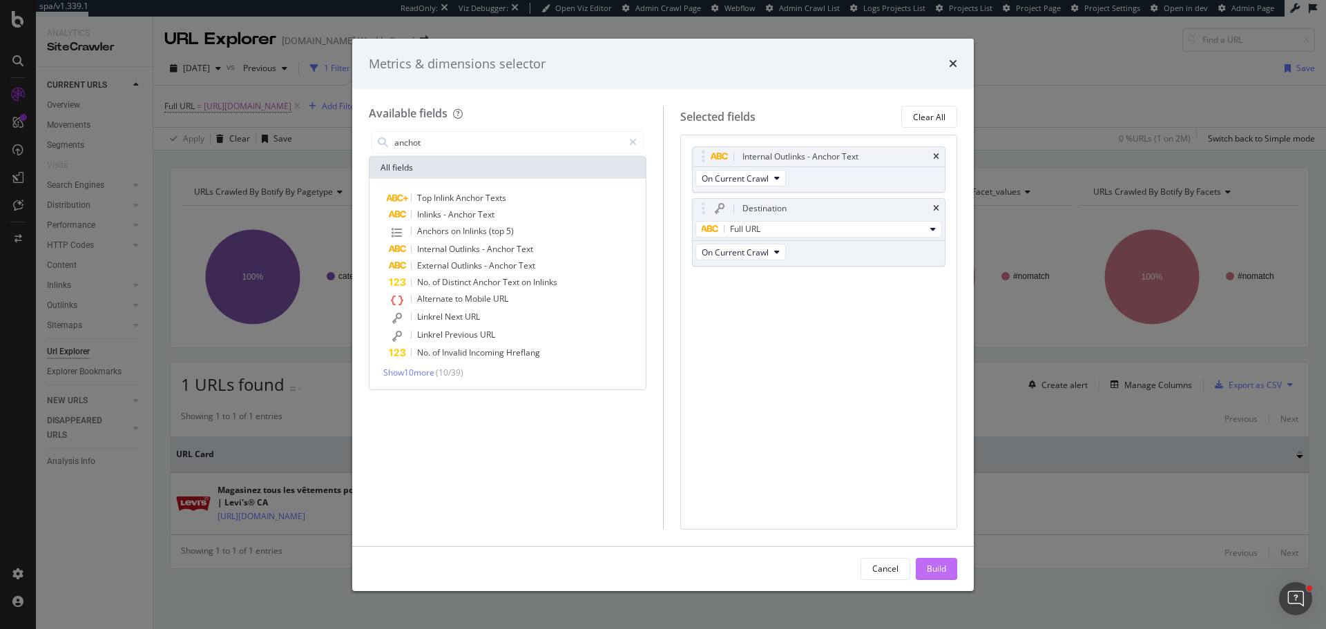
click at [948, 571] on button "Build" at bounding box center [936, 569] width 41 height 22
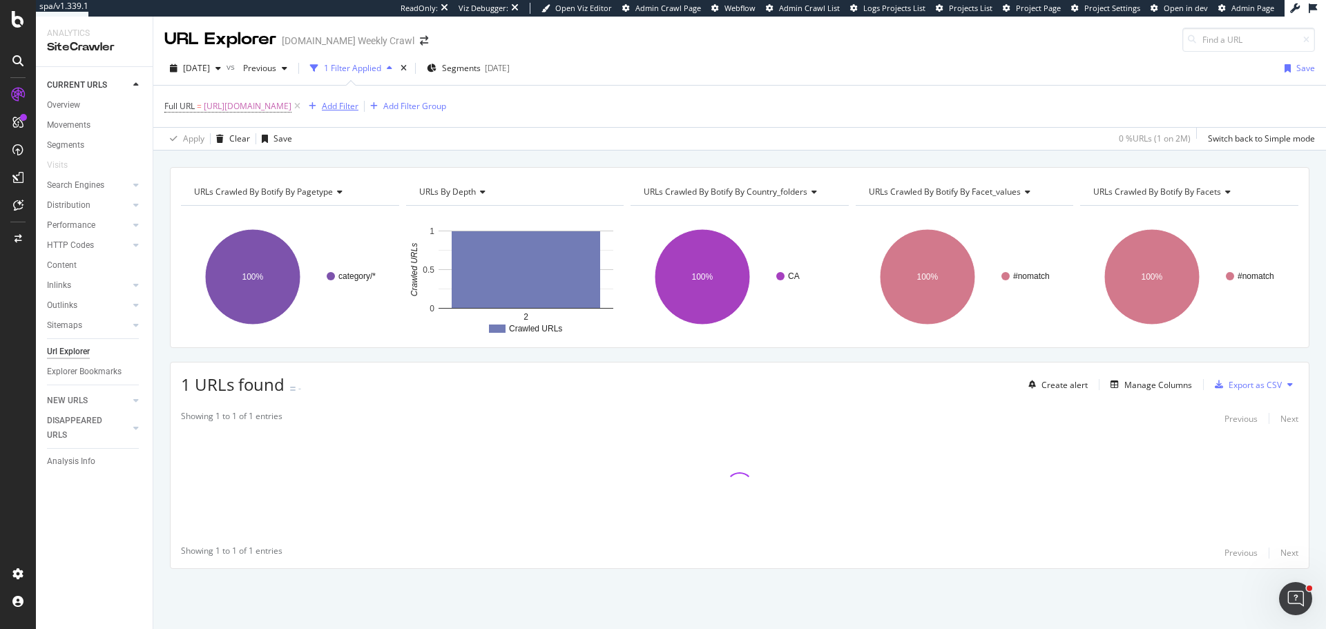
click at [358, 102] on div "Add Filter" at bounding box center [340, 106] width 37 height 12
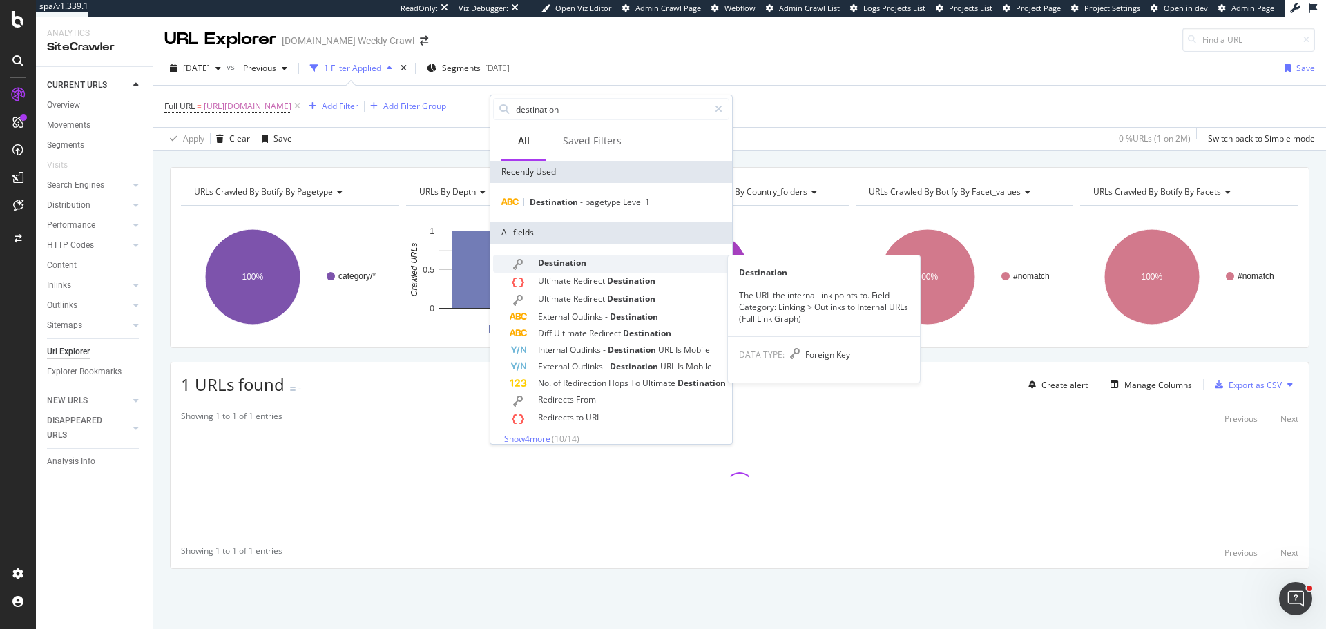
type input "destination"
click at [566, 262] on span "Destination" at bounding box center [562, 263] width 48 height 12
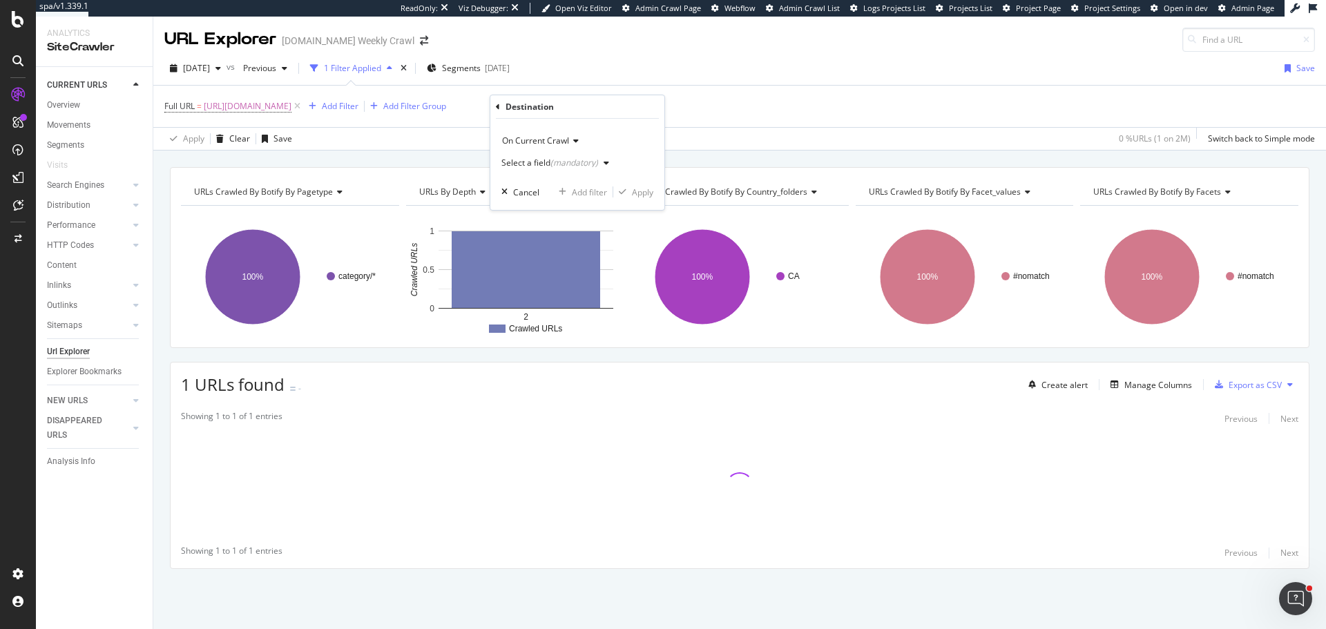
click at [559, 157] on div "Select a field (mandatory)" at bounding box center [557, 163] width 113 height 21
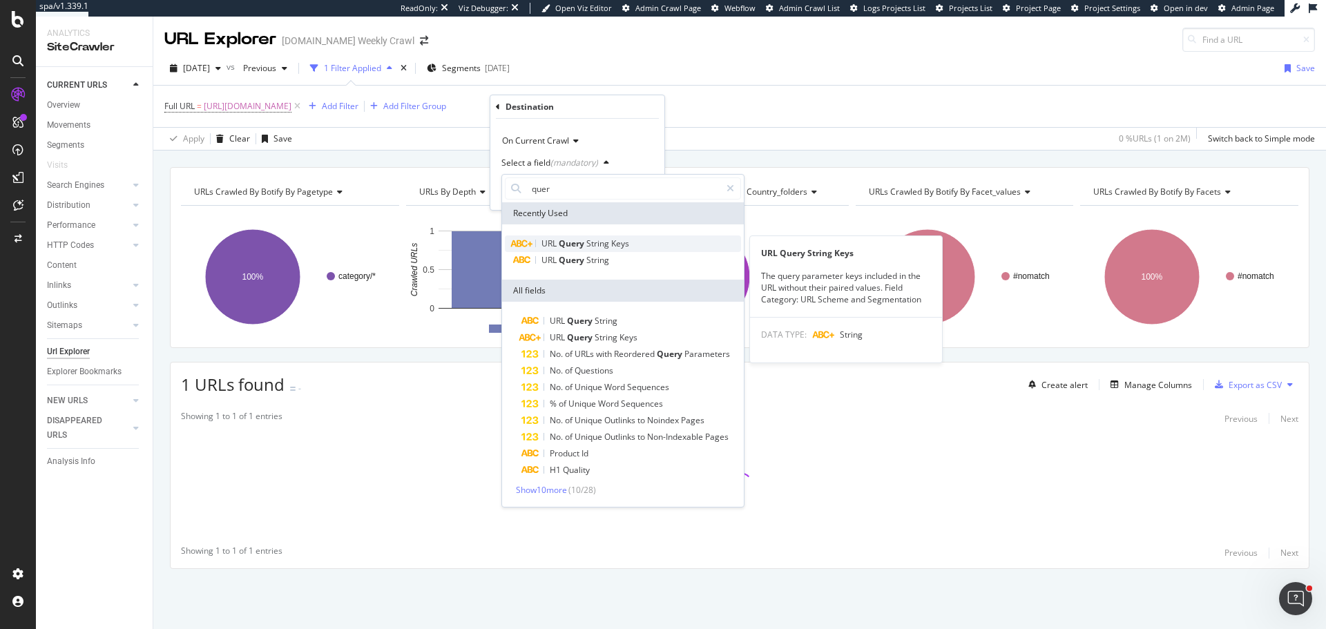
type input "quer"
click at [595, 238] on span "String" at bounding box center [598, 244] width 25 height 12
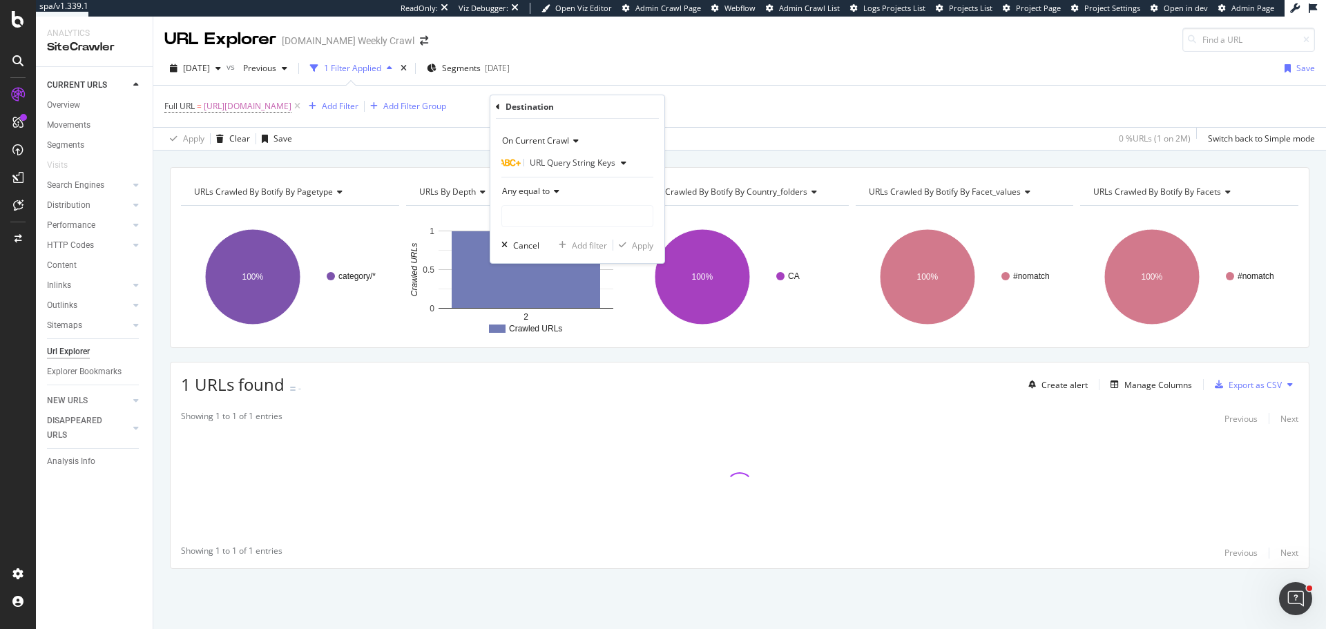
click at [576, 204] on div "Any equal to" at bounding box center [577, 203] width 152 height 47
click at [576, 214] on input "text" at bounding box center [577, 216] width 151 height 22
type input "page"
click at [642, 240] on div "Apply" at bounding box center [642, 246] width 21 height 12
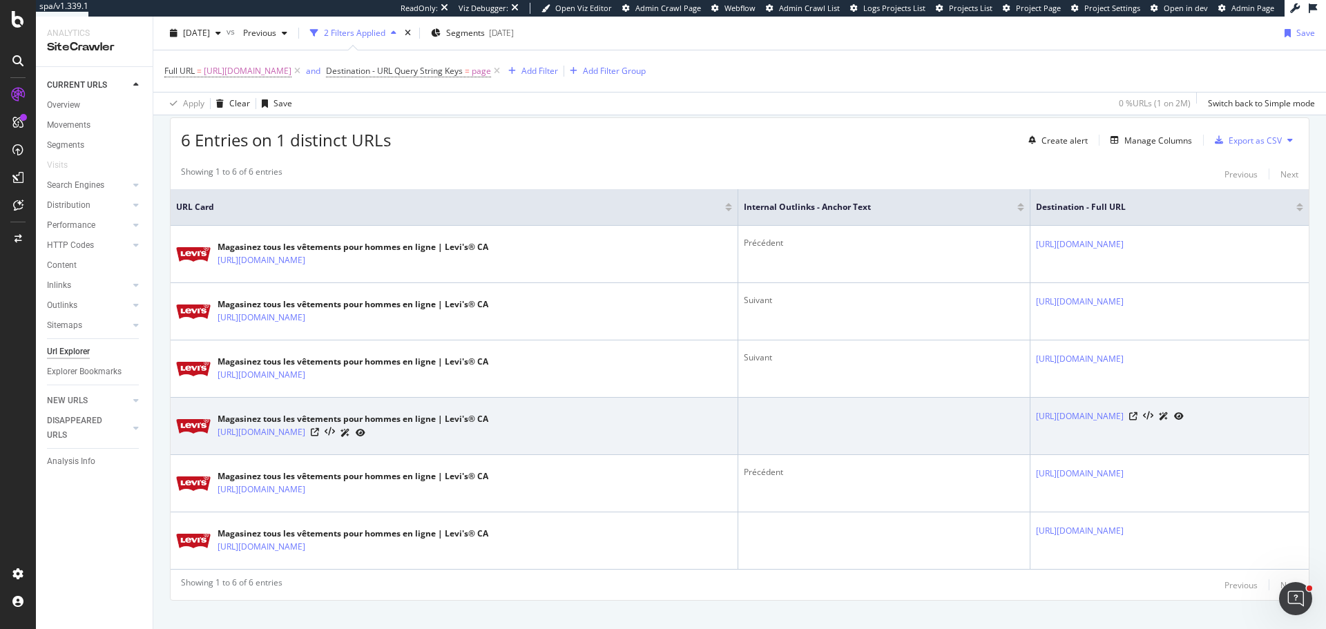
scroll to position [265, 0]
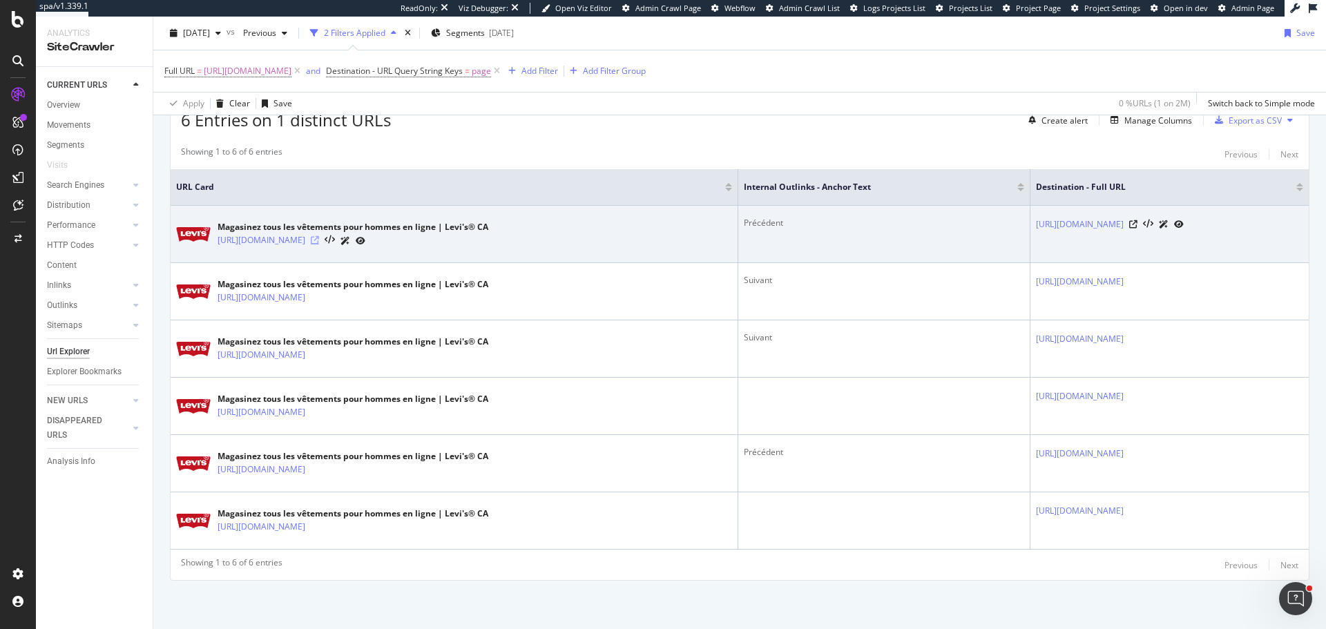
click at [319, 240] on icon at bounding box center [315, 240] width 8 height 8
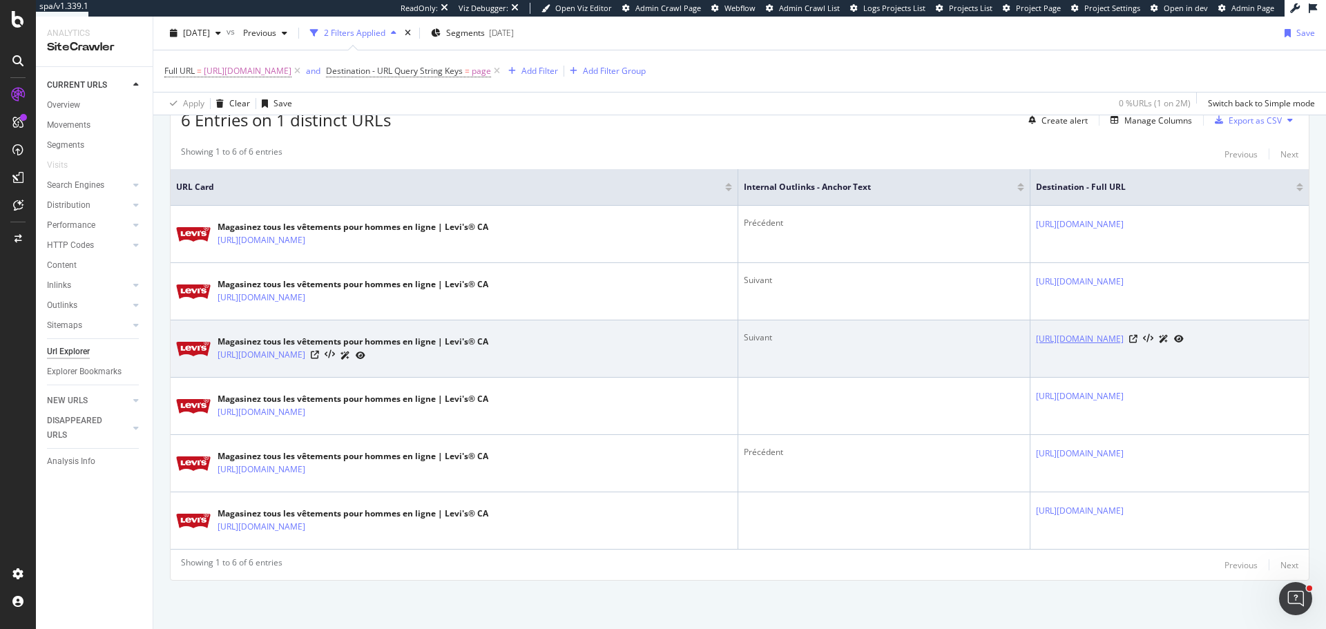
click at [1036, 341] on link "https://www.levi.com/CA/fr_CA/vetements%2Fhomme/c/levi_clothing_men?page=1" at bounding box center [1080, 339] width 88 height 14
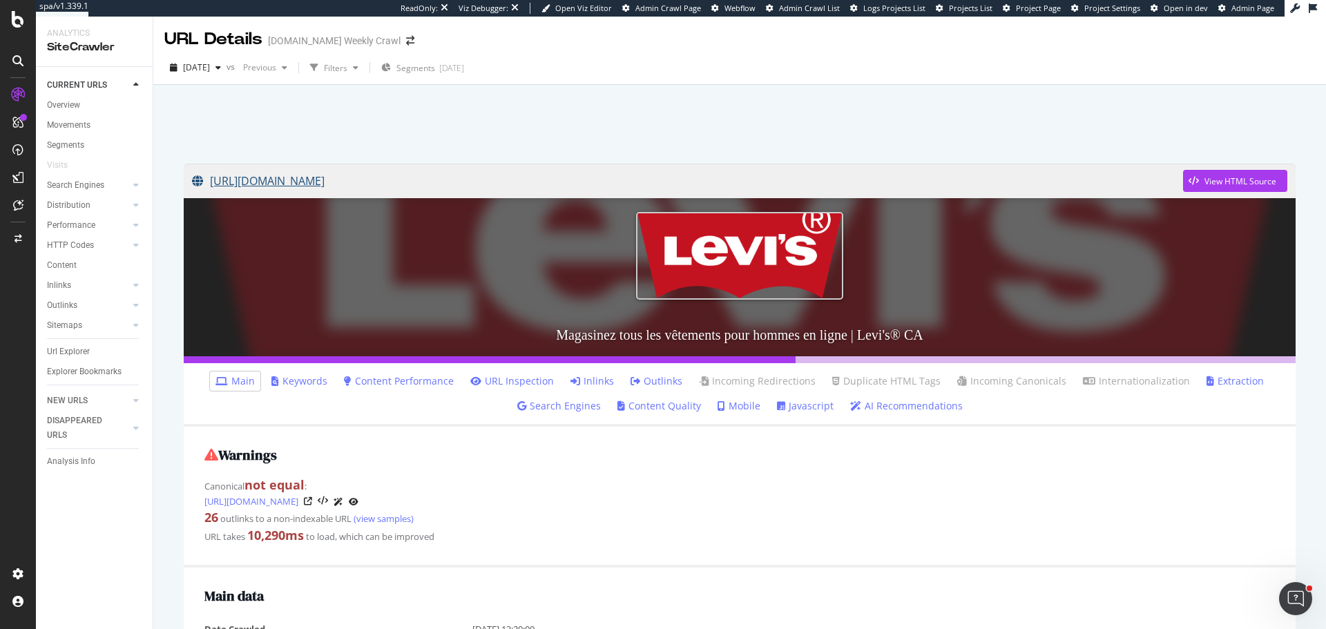
click at [484, 184] on link "[URL][DOMAIN_NAME]" at bounding box center [687, 181] width 991 height 35
click at [298, 499] on link "https://www.levi.com/CA/fr_CA/vetements/homme/c/levi_clothing_men?page=96" at bounding box center [251, 502] width 94 height 14
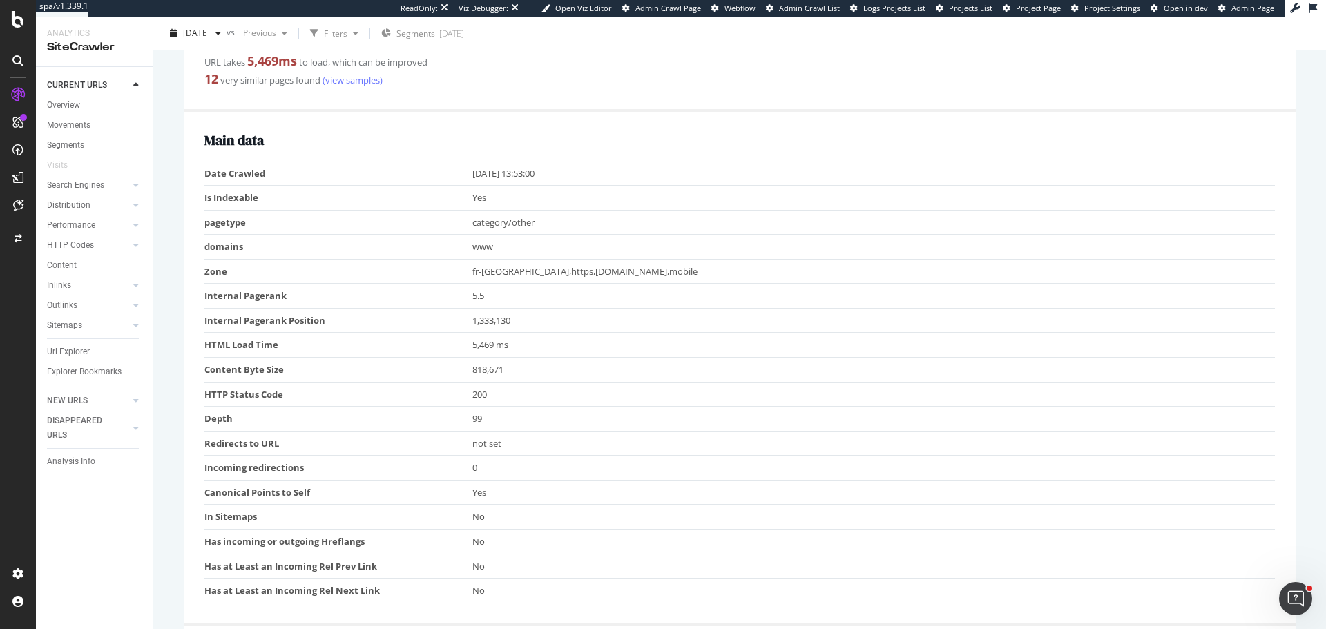
scroll to position [483, 0]
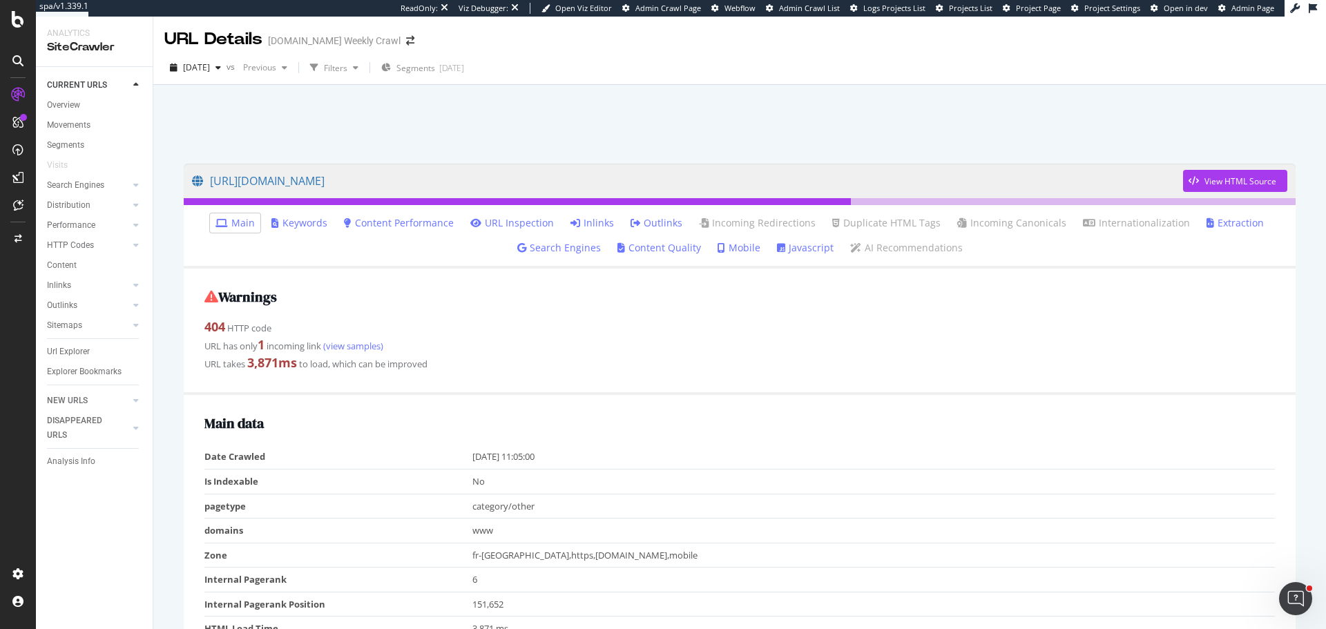
click at [594, 222] on link "Inlinks" at bounding box center [593, 223] width 44 height 14
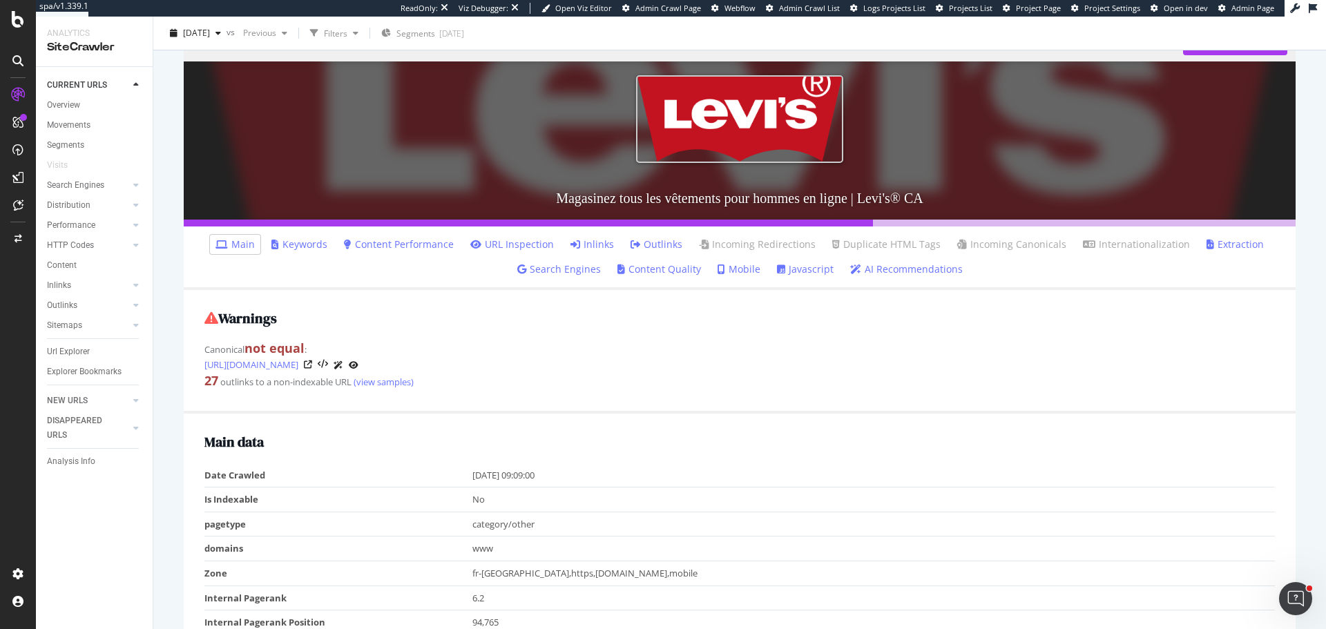
scroll to position [138, 0]
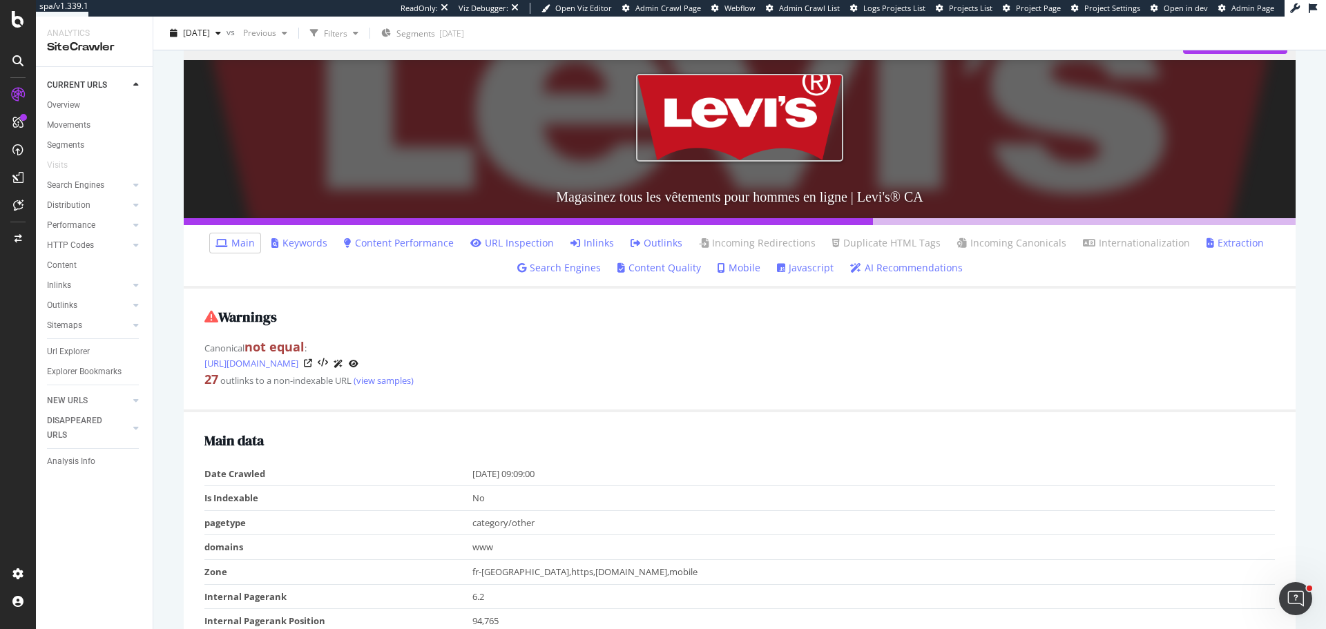
click at [595, 238] on link "Inlinks" at bounding box center [593, 243] width 44 height 14
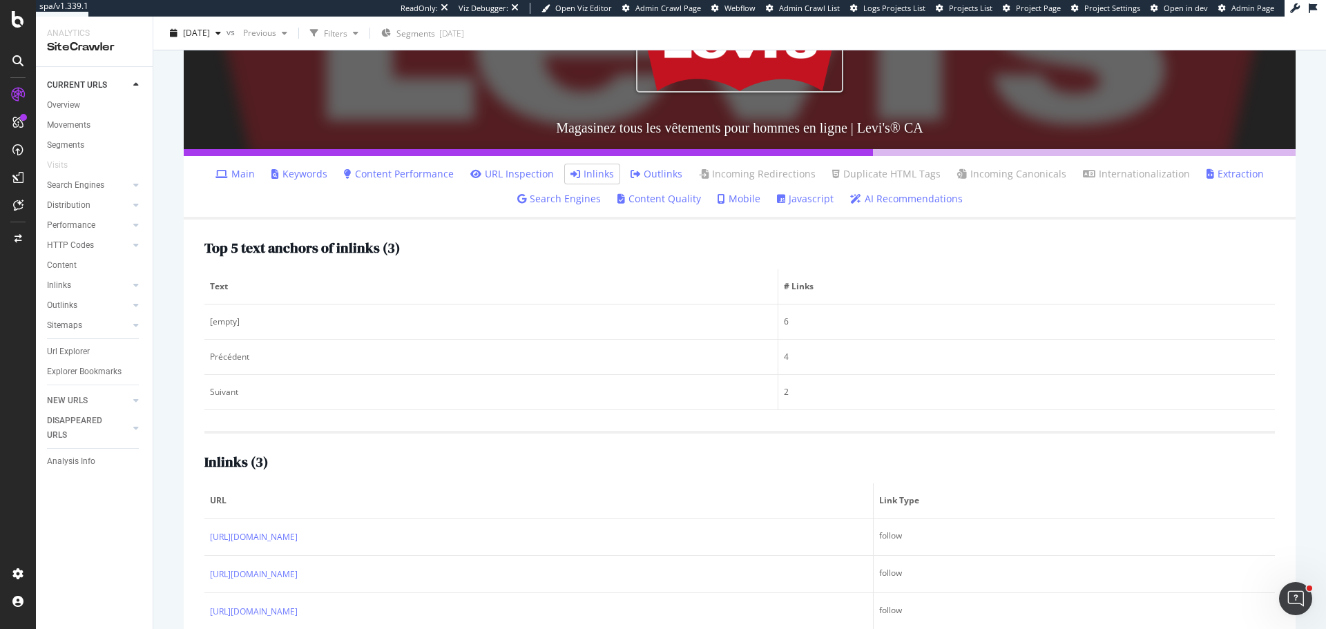
scroll to position [243, 0]
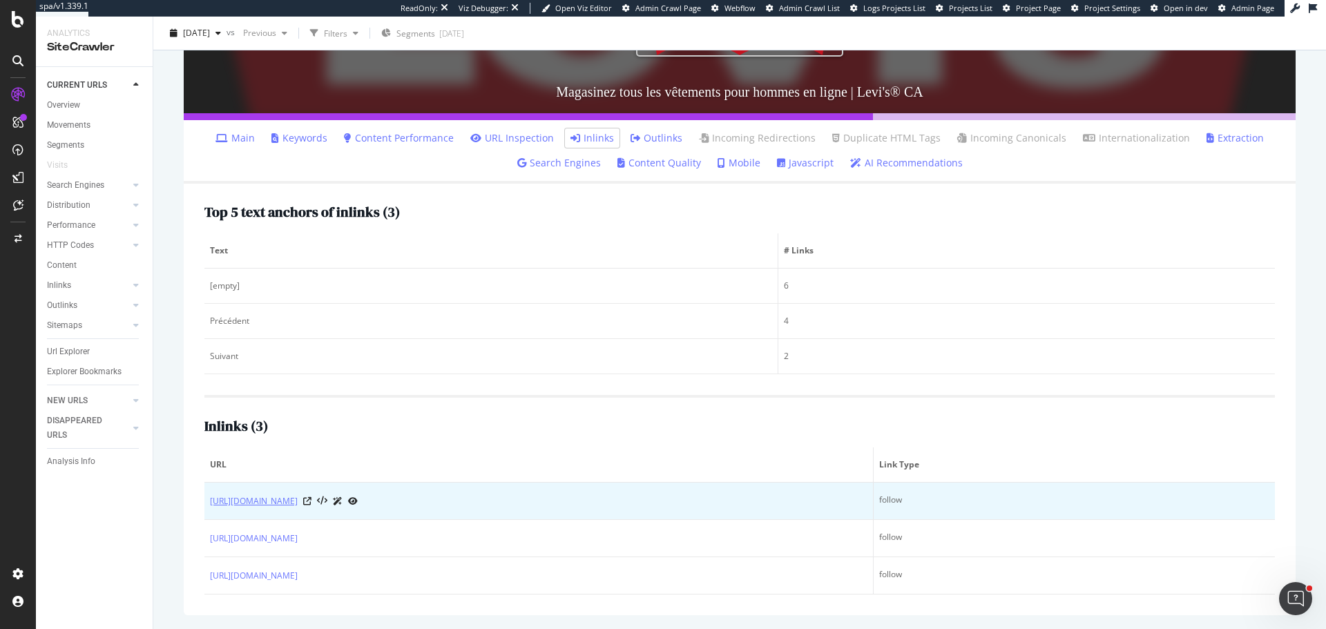
click at [298, 502] on link "https://www.levi.com/CA/fr_CA/vetements/homme/c/levi_clothing_men" at bounding box center [254, 502] width 88 height 14
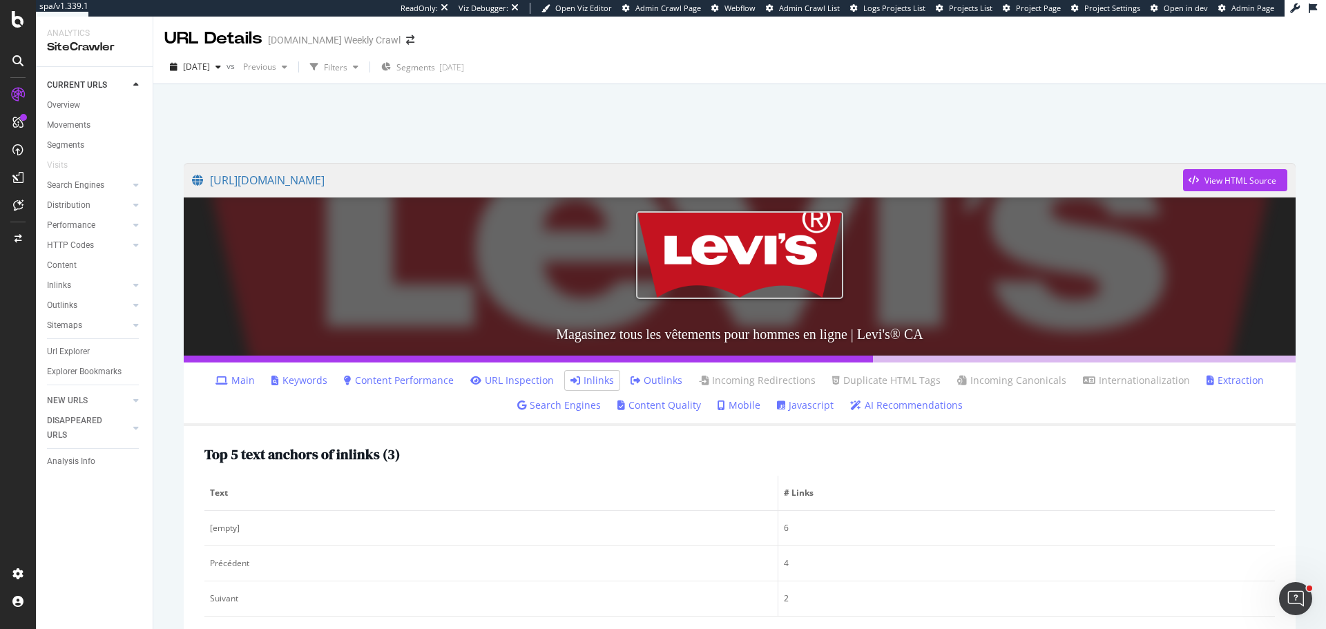
scroll to position [0, 0]
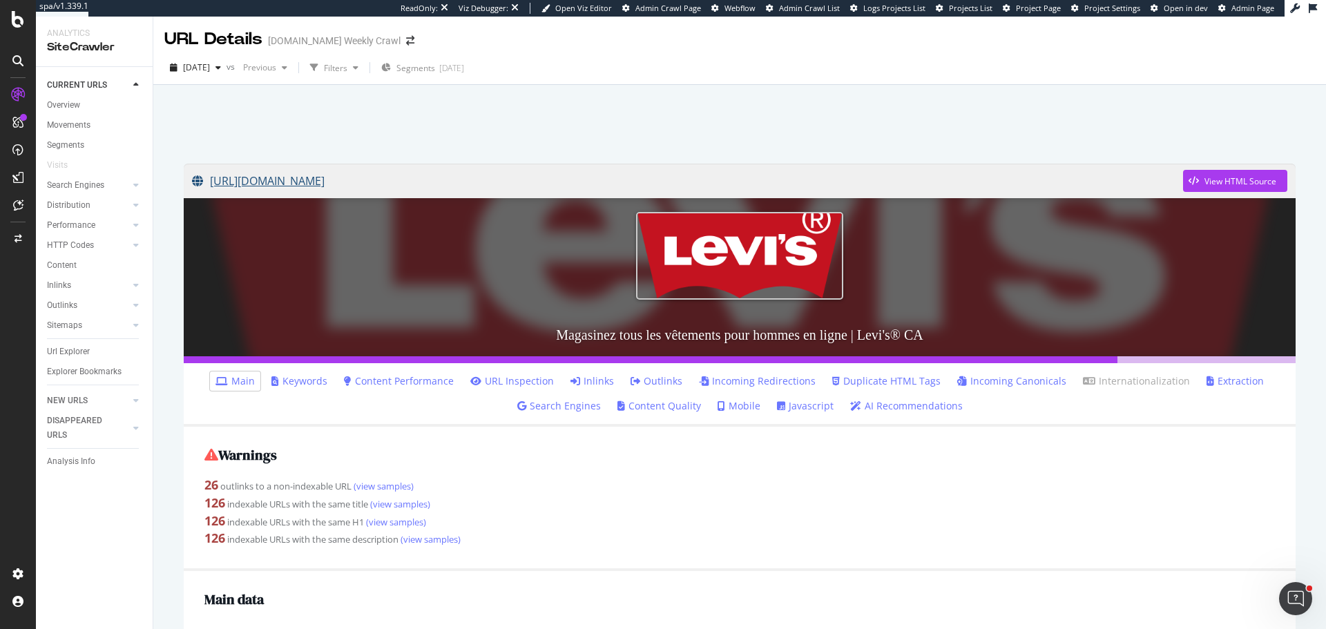
click at [555, 184] on link "https://www.levi.com/CA/fr_CA/vetements/homme/c/levi_clothing_men" at bounding box center [687, 181] width 991 height 35
click at [659, 378] on link "Outlinks" at bounding box center [657, 381] width 52 height 14
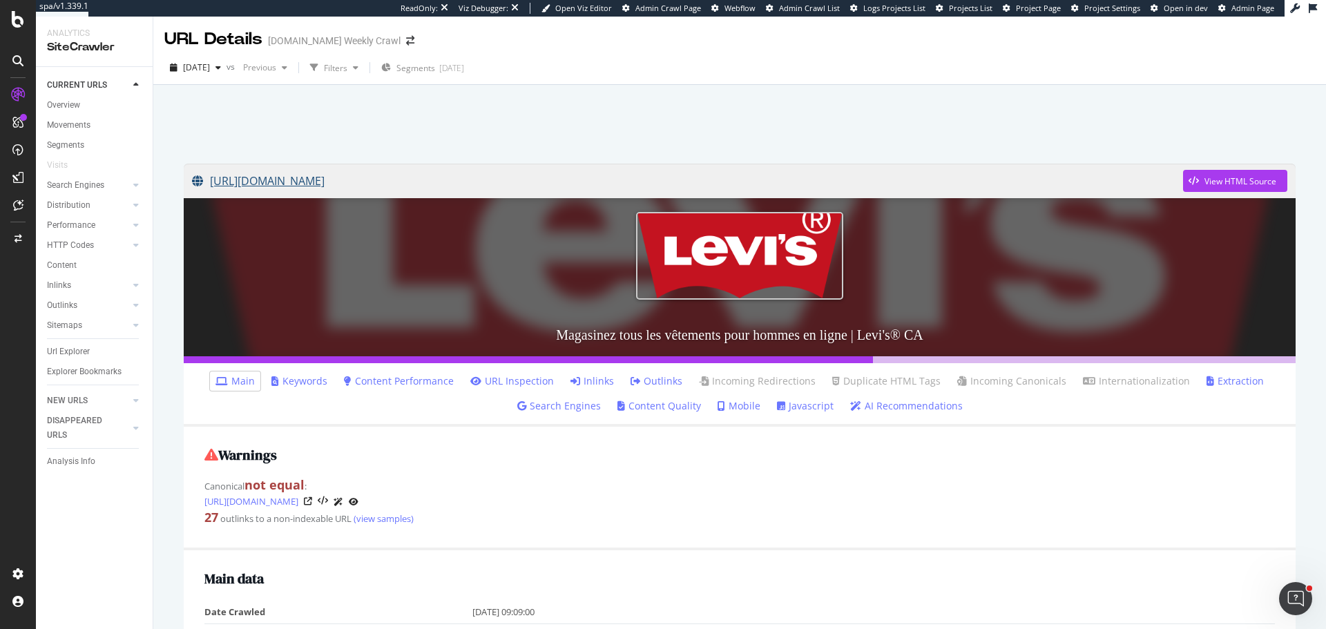
click at [540, 179] on link "[URL][DOMAIN_NAME]" at bounding box center [687, 181] width 991 height 35
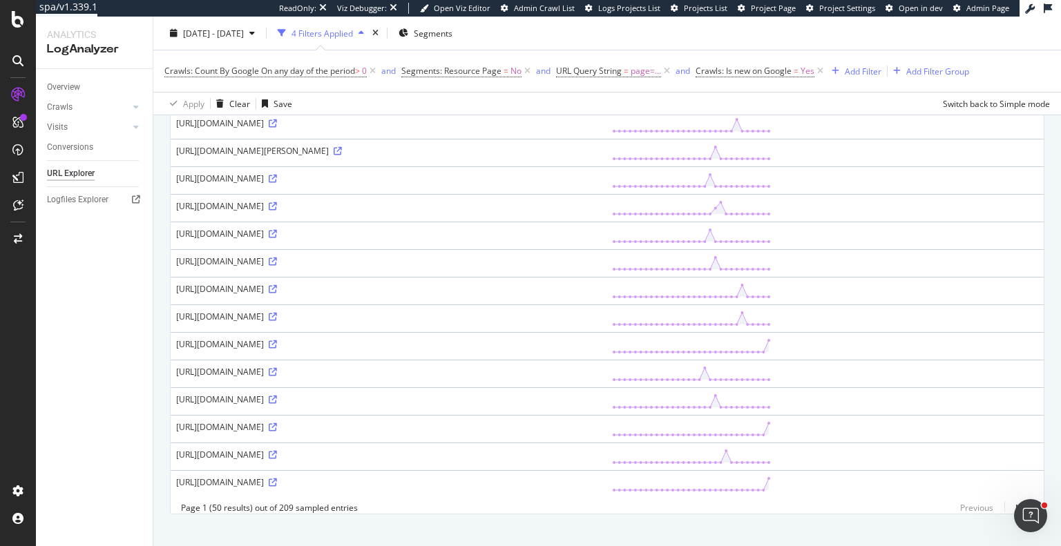
scroll to position [1163, 0]
